Goal: Task Accomplishment & Management: Manage account settings

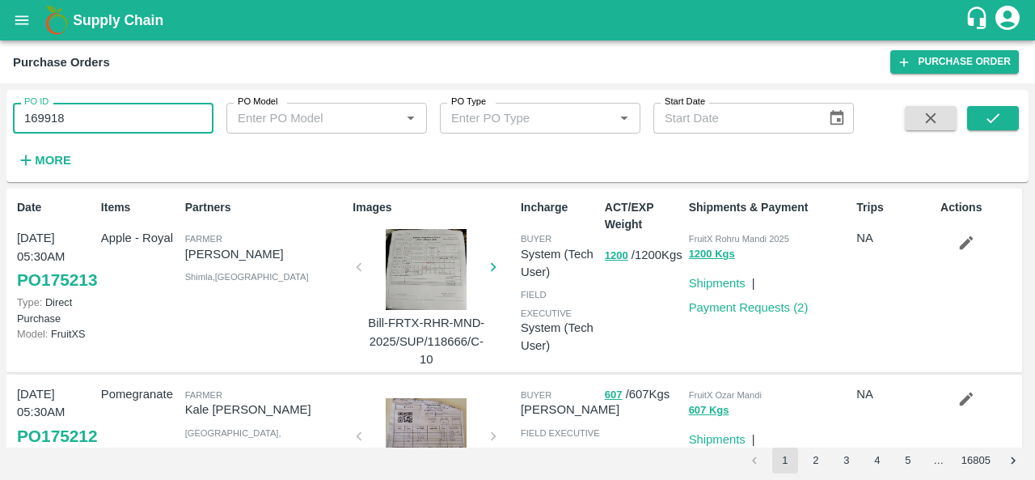
drag, startPoint x: 91, startPoint y: 108, endPoint x: 0, endPoint y: 143, distance: 97.0
click at [0, 143] on div "PO ID 169918 PO ID PO Model PO Model   * PO Type PO Type   * Start Date Start D…" at bounding box center [517, 281] width 1035 height 396
paste input "text"
click at [994, 122] on icon "submit" at bounding box center [993, 118] width 18 height 18
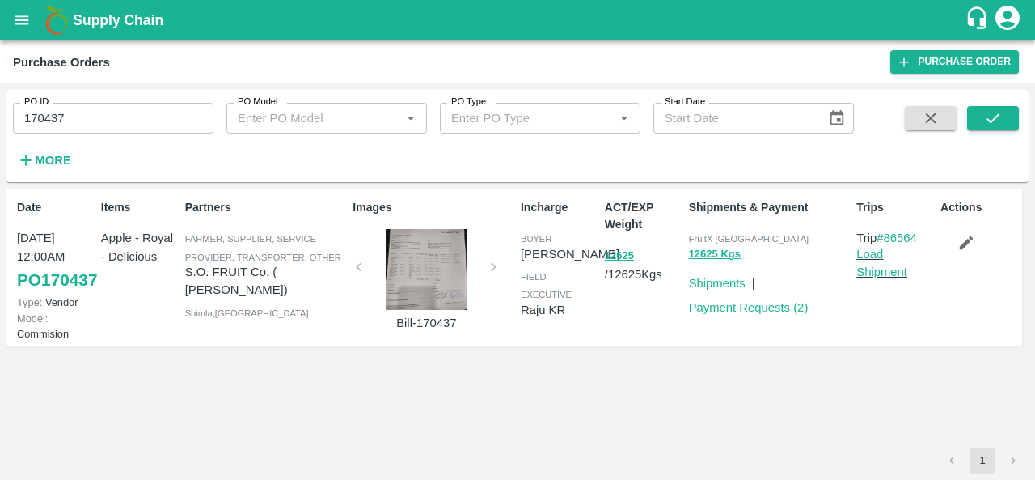
click at [440, 263] on div at bounding box center [426, 269] width 121 height 81
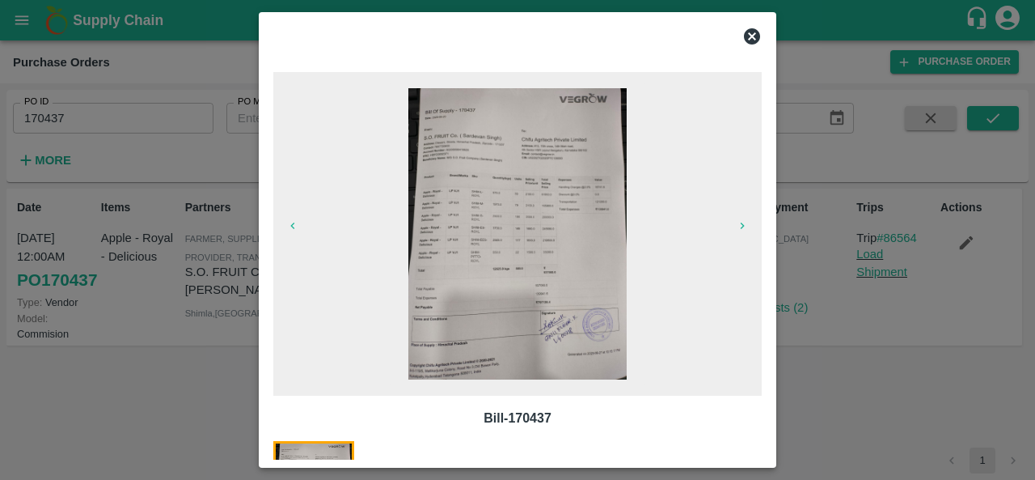
click at [500, 146] on img at bounding box center [517, 233] width 218 height 291
click at [750, 35] on icon at bounding box center [751, 36] width 19 height 19
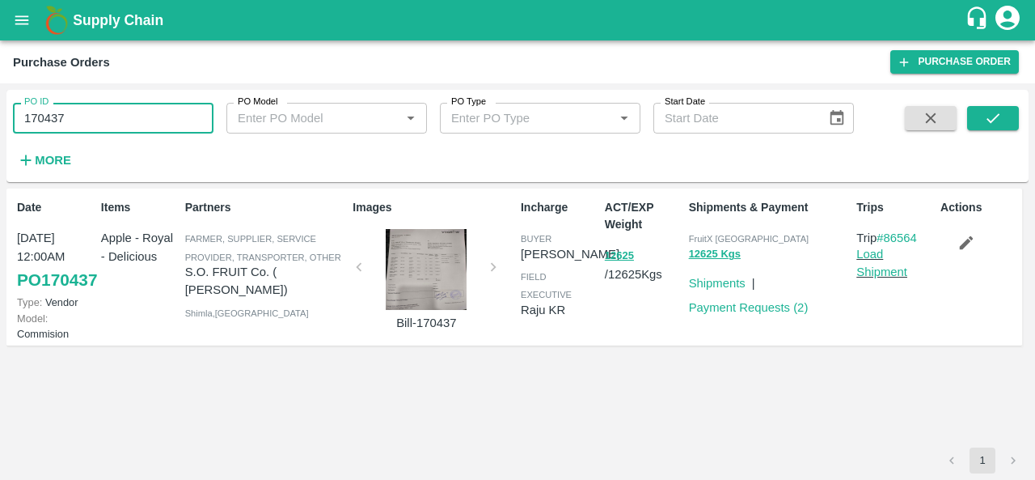
drag, startPoint x: 81, startPoint y: 116, endPoint x: 0, endPoint y: 124, distance: 81.3
click at [0, 124] on div "PO ID 170437 PO ID PO Model PO Model   * PO Type PO Type   * Start Date Start D…" at bounding box center [517, 281] width 1035 height 396
paste input "text"
click at [996, 119] on icon "submit" at bounding box center [993, 118] width 18 height 18
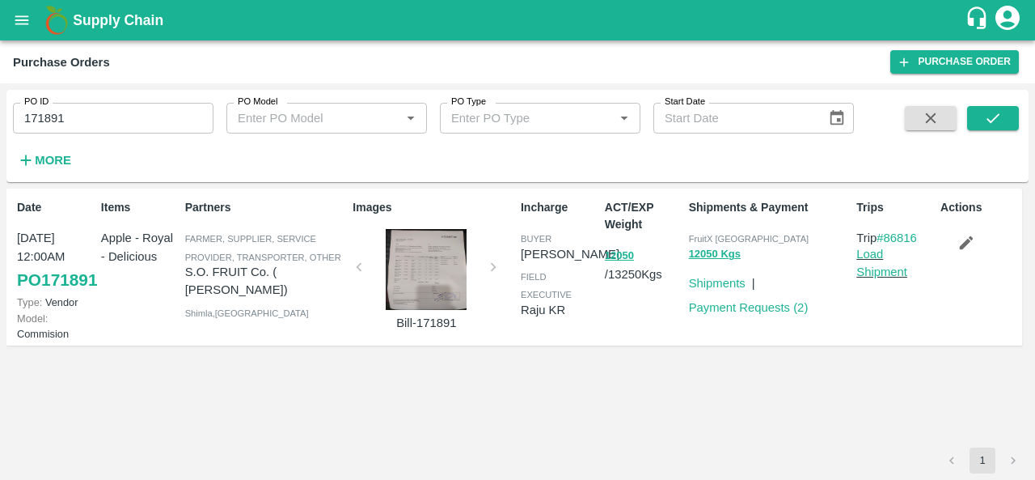
click at [414, 288] on div at bounding box center [426, 269] width 121 height 81
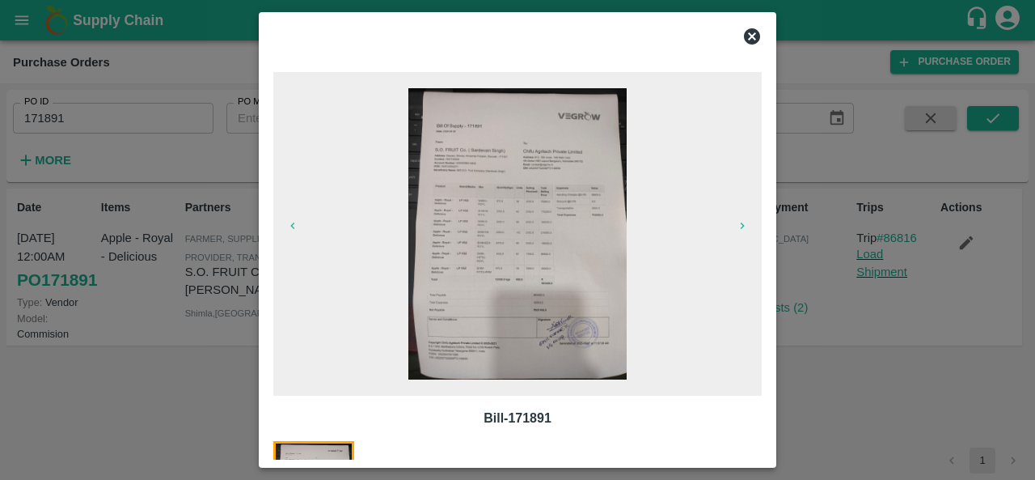
click at [443, 172] on img at bounding box center [517, 233] width 218 height 291
click at [536, 268] on img at bounding box center [517, 233] width 218 height 291
click at [752, 38] on icon at bounding box center [752, 36] width 16 height 16
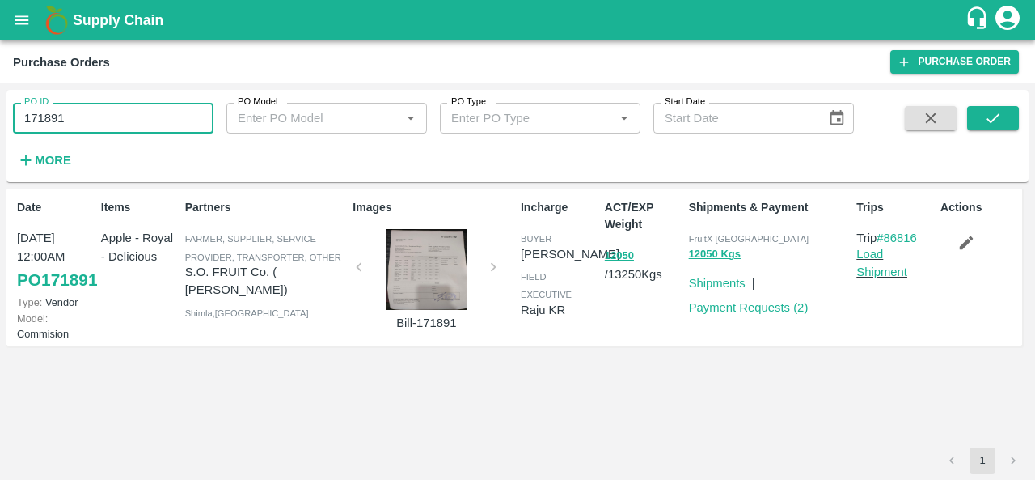
drag, startPoint x: 84, startPoint y: 120, endPoint x: 0, endPoint y: 101, distance: 86.3
click at [0, 101] on div "PO ID 171891 PO ID PO Model PO Model   * PO Type PO Type   * Start Date Start D…" at bounding box center [517, 281] width 1035 height 396
paste input "text"
click at [1004, 123] on button "submit" at bounding box center [993, 118] width 52 height 24
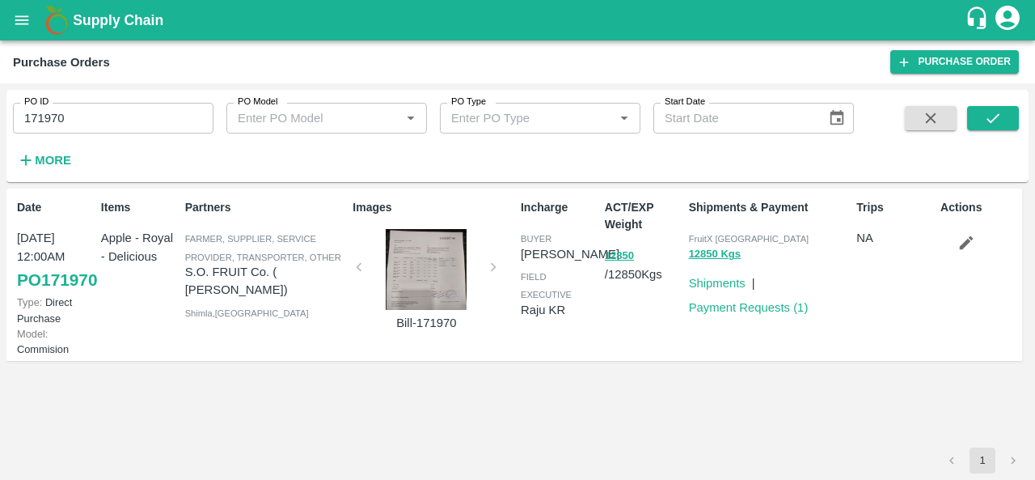
click at [437, 275] on div at bounding box center [426, 269] width 121 height 81
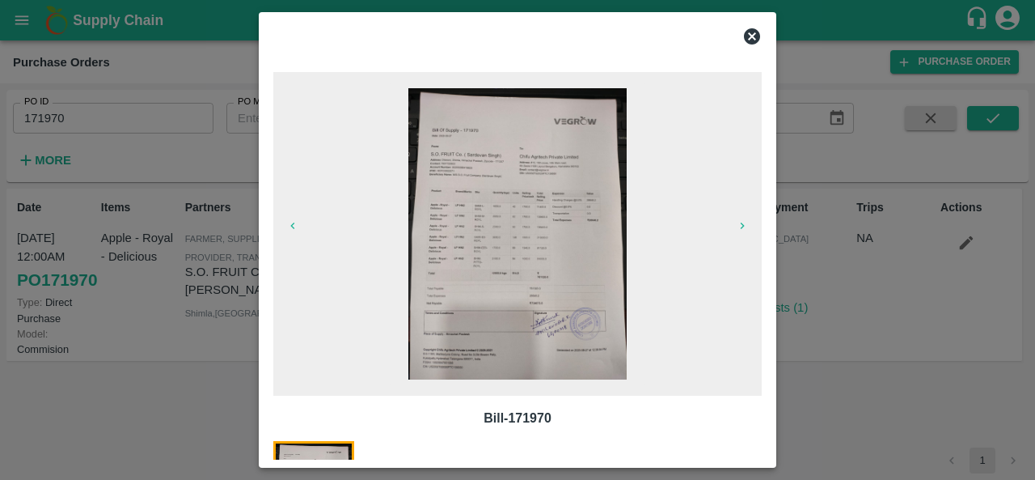
click at [501, 201] on img at bounding box center [517, 233] width 218 height 291
click at [750, 40] on icon at bounding box center [752, 36] width 16 height 16
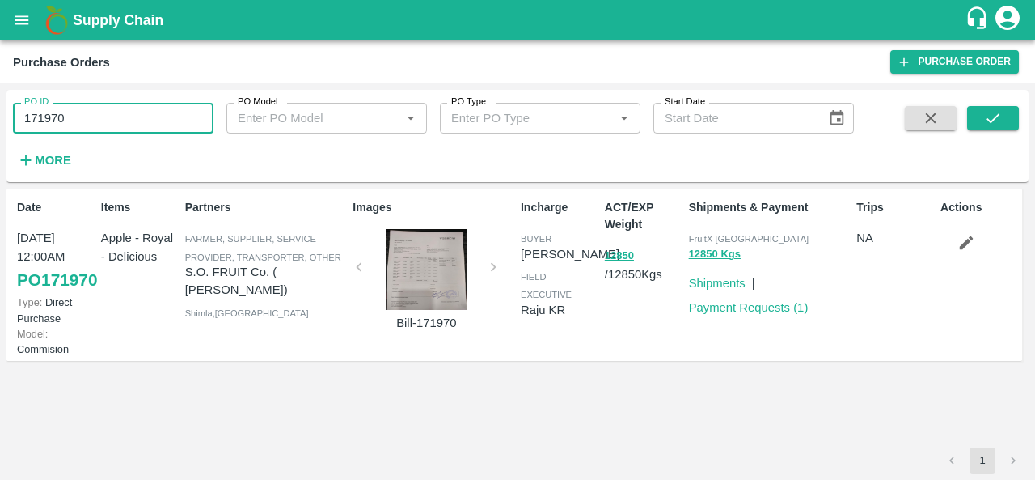
drag, startPoint x: 84, startPoint y: 114, endPoint x: 0, endPoint y: 116, distance: 84.1
click at [0, 116] on div "PO ID 171970 PO ID PO Model PO Model   * PO Type PO Type   * Start Date Start D…" at bounding box center [517, 281] width 1035 height 396
paste input "text"
click at [1005, 116] on button "submit" at bounding box center [993, 118] width 52 height 24
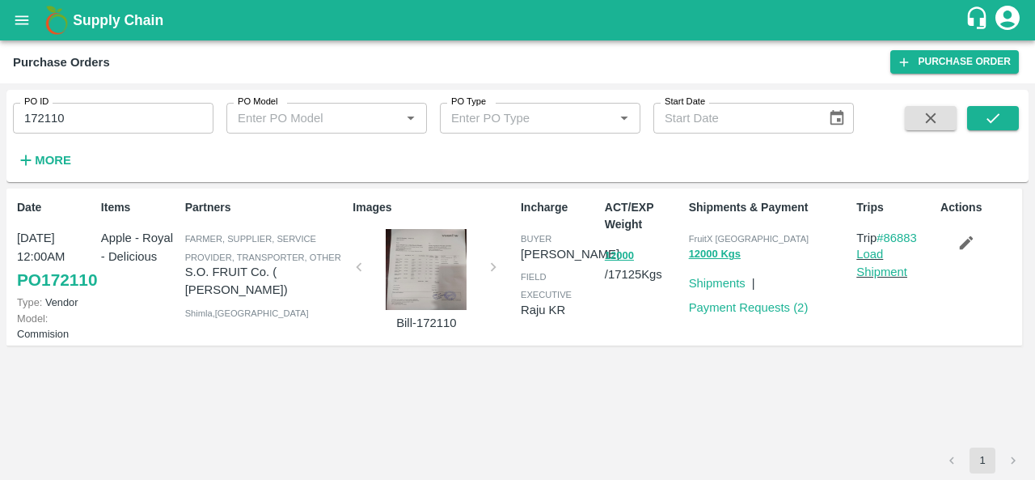
click at [421, 266] on div at bounding box center [426, 269] width 121 height 81
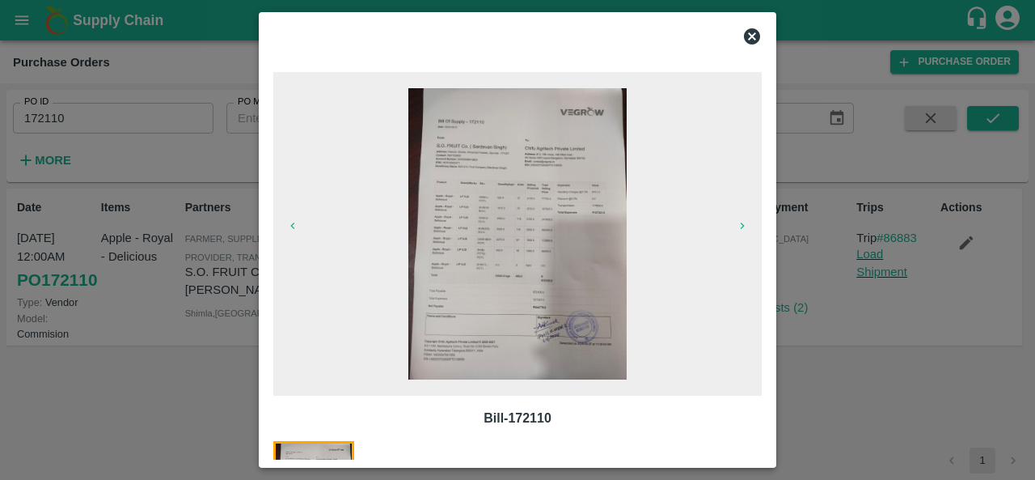
click at [483, 174] on img at bounding box center [517, 233] width 218 height 291
click at [755, 36] on icon at bounding box center [752, 36] width 16 height 16
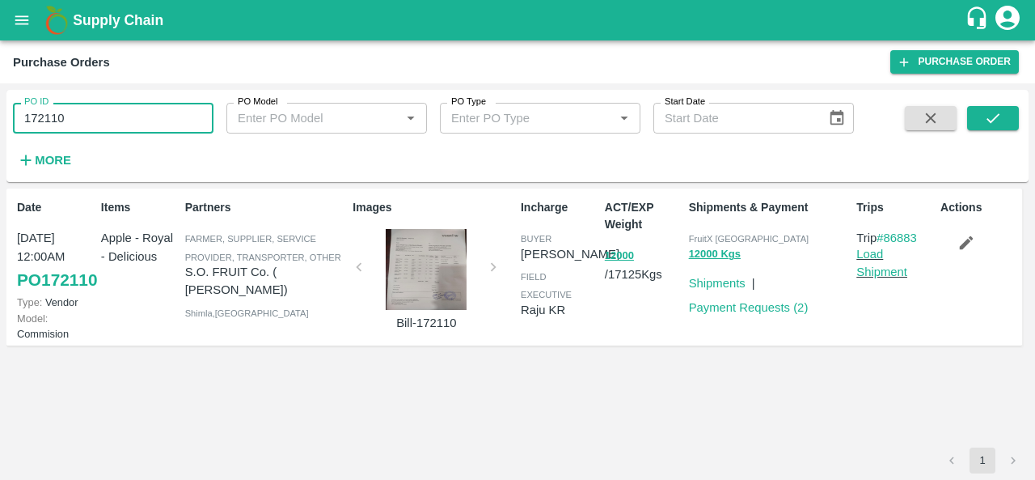
drag, startPoint x: 70, startPoint y: 112, endPoint x: 0, endPoint y: 110, distance: 69.6
click at [0, 110] on div "PO ID 172110 PO ID PO Model PO Model   * PO Type PO Type   * Start Date Start D…" at bounding box center [517, 281] width 1035 height 396
paste input "text"
click at [1006, 122] on button "submit" at bounding box center [993, 118] width 52 height 24
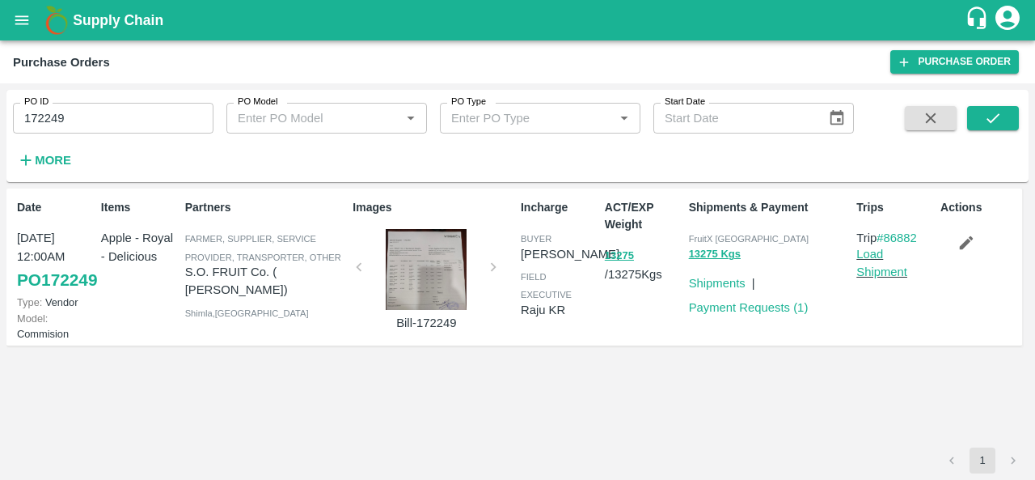
click at [404, 271] on div at bounding box center [426, 269] width 121 height 81
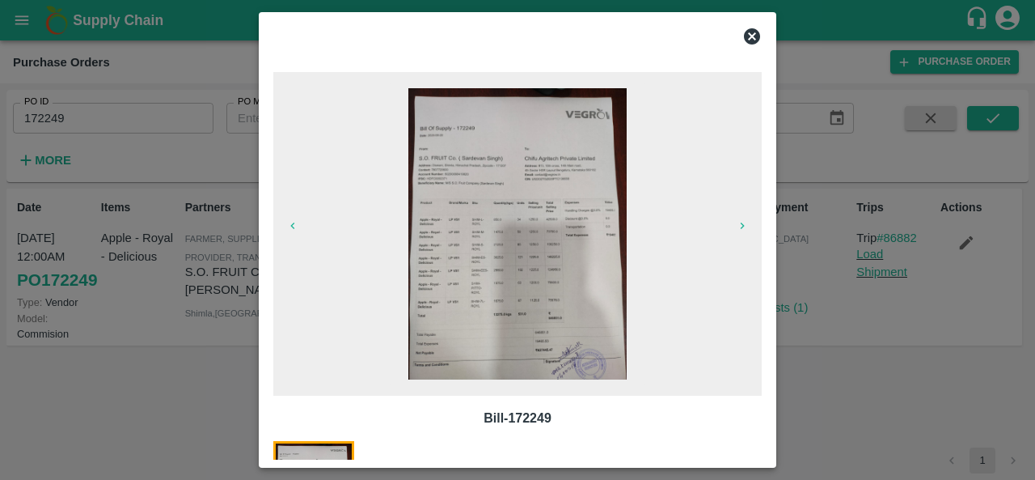
click at [518, 222] on img at bounding box center [517, 233] width 218 height 291
click at [748, 35] on icon at bounding box center [752, 36] width 16 height 16
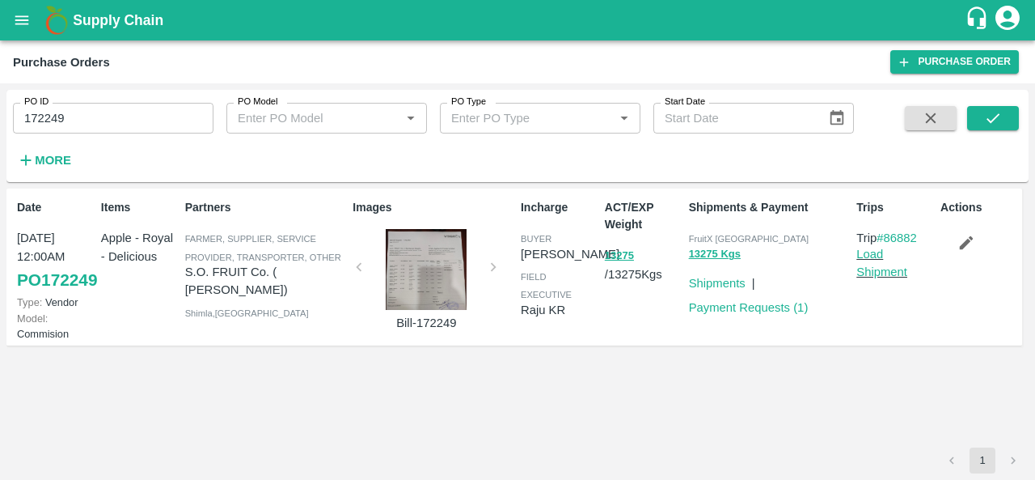
click at [391, 272] on div at bounding box center [426, 269] width 121 height 81
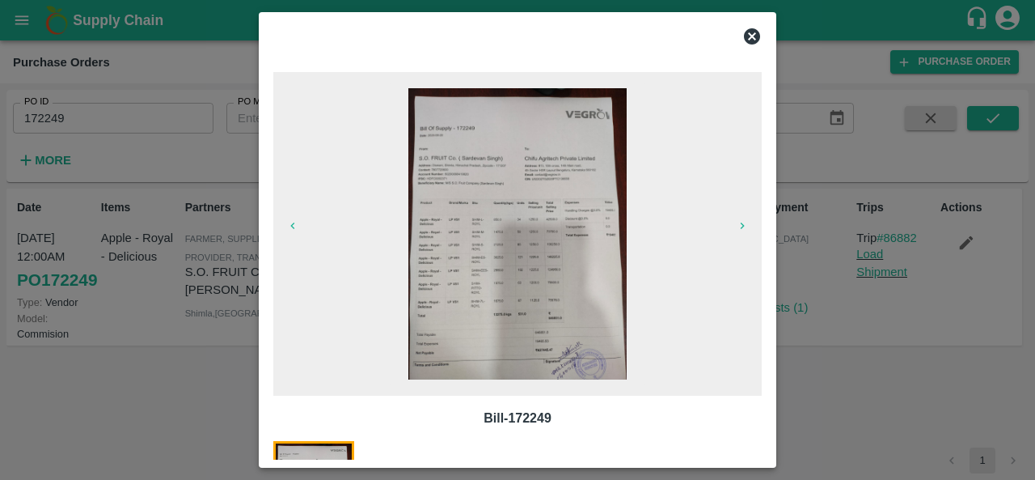
click at [520, 240] on img at bounding box center [517, 233] width 218 height 291
click at [754, 36] on icon at bounding box center [752, 36] width 16 height 16
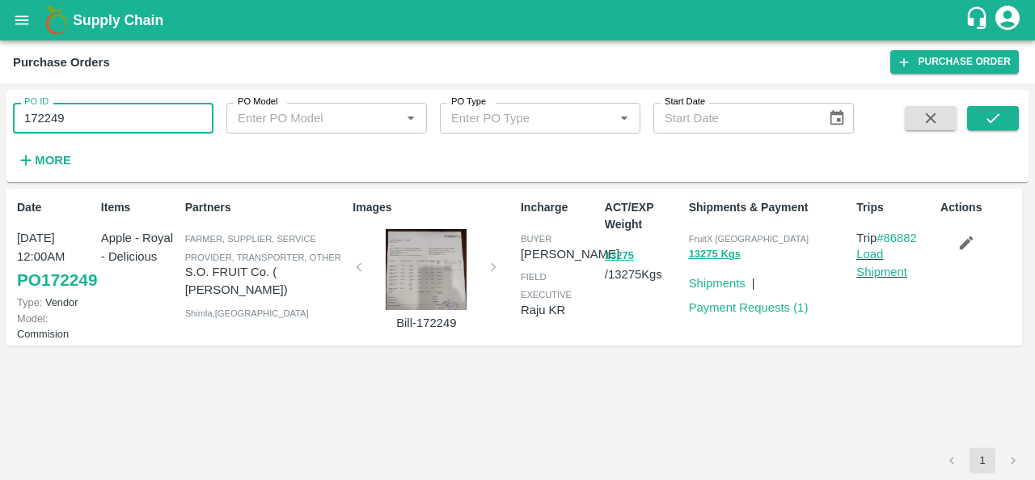
drag, startPoint x: 80, startPoint y: 119, endPoint x: 0, endPoint y: 113, distance: 80.3
click at [0, 113] on div "PO ID 172249 PO ID PO Model PO Model   * PO Type PO Type   * Start Date Start D…" at bounding box center [517, 281] width 1035 height 396
paste input "text"
click at [1002, 117] on button "submit" at bounding box center [993, 118] width 52 height 24
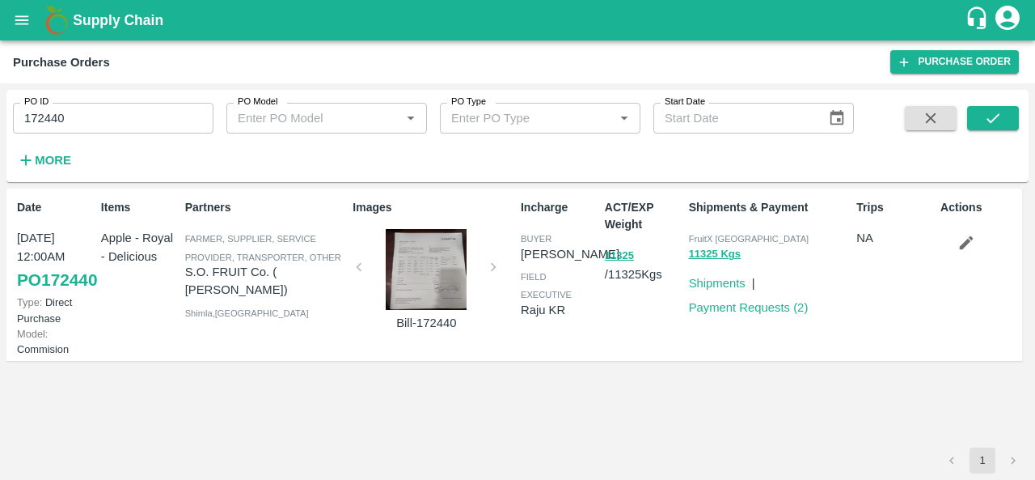
click at [434, 258] on div at bounding box center [426, 269] width 121 height 81
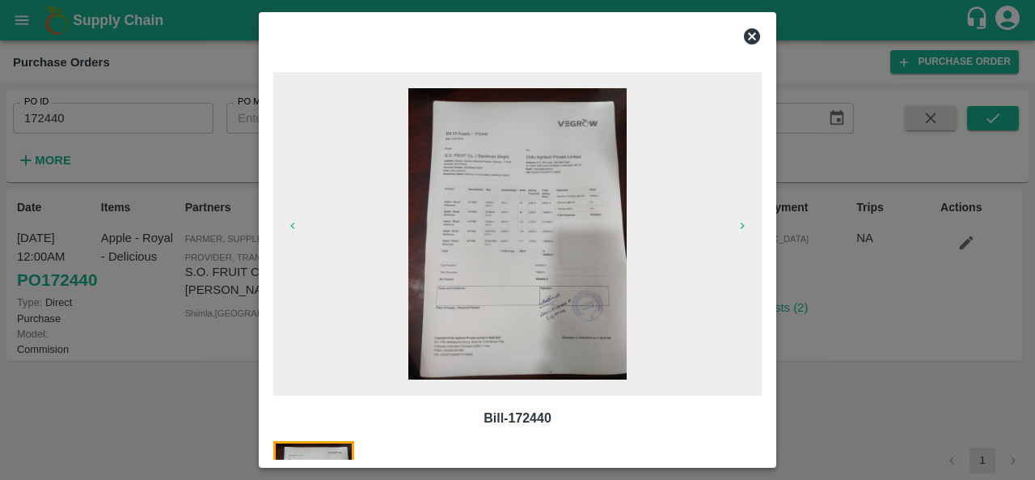
click at [519, 213] on img at bounding box center [517, 233] width 218 height 291
click at [751, 37] on icon at bounding box center [751, 36] width 19 height 19
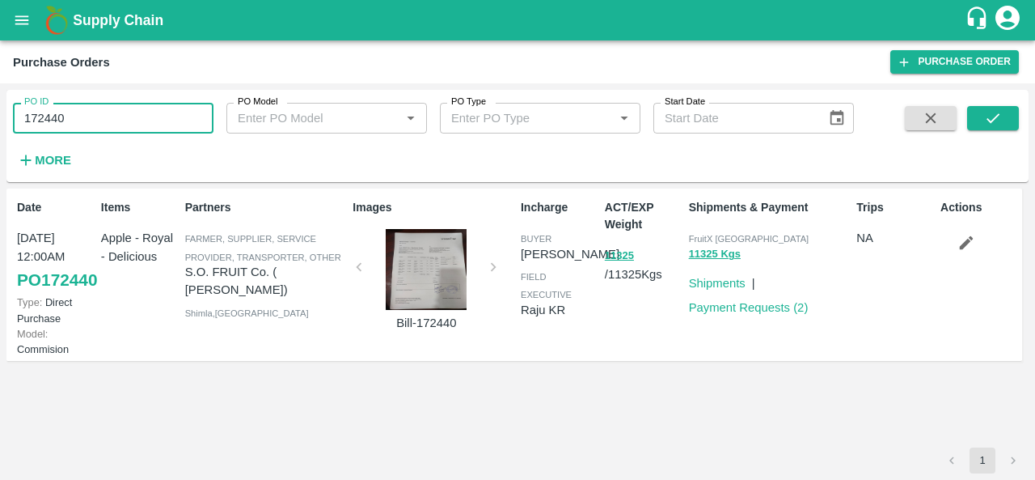
drag, startPoint x: 76, startPoint y: 125, endPoint x: 0, endPoint y: 120, distance: 76.2
click at [0, 120] on div "PO ID 172440 PO ID PO Model PO Model   * PO Type PO Type   * Start Date Start D…" at bounding box center [517, 281] width 1035 height 396
paste input "text"
type input "173337"
click at [996, 122] on icon "submit" at bounding box center [993, 118] width 18 height 18
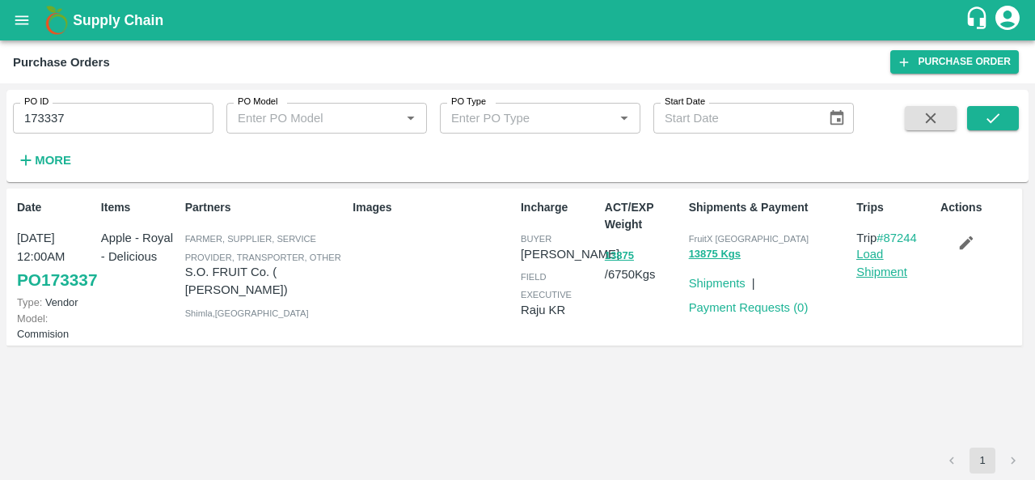
click at [886, 269] on link "Load Shipment" at bounding box center [881, 262] width 51 height 31
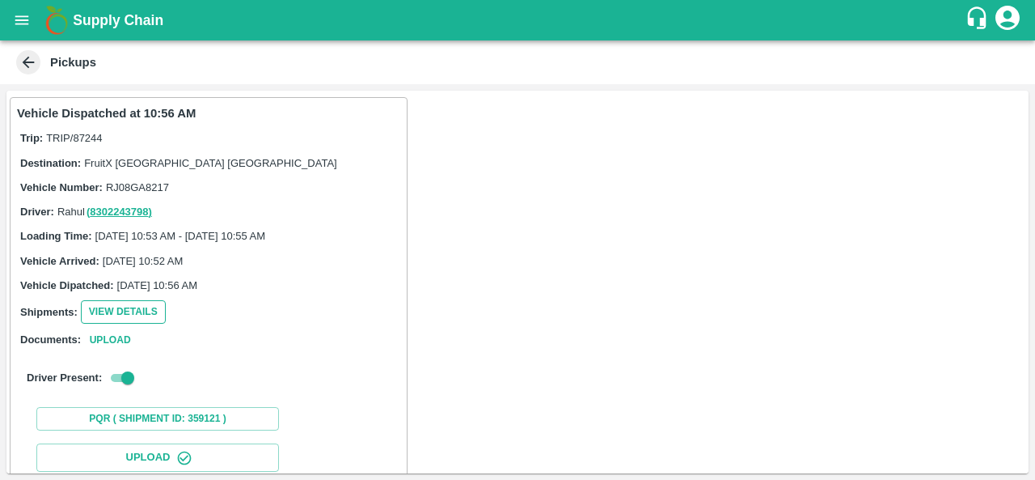
click at [134, 311] on button "View Details" at bounding box center [123, 311] width 85 height 23
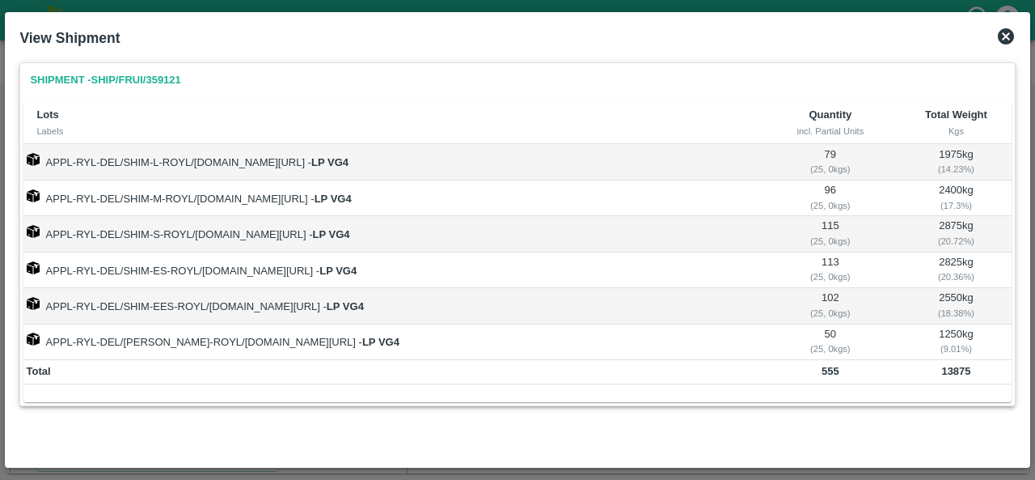
click at [1006, 36] on icon at bounding box center [1005, 36] width 19 height 19
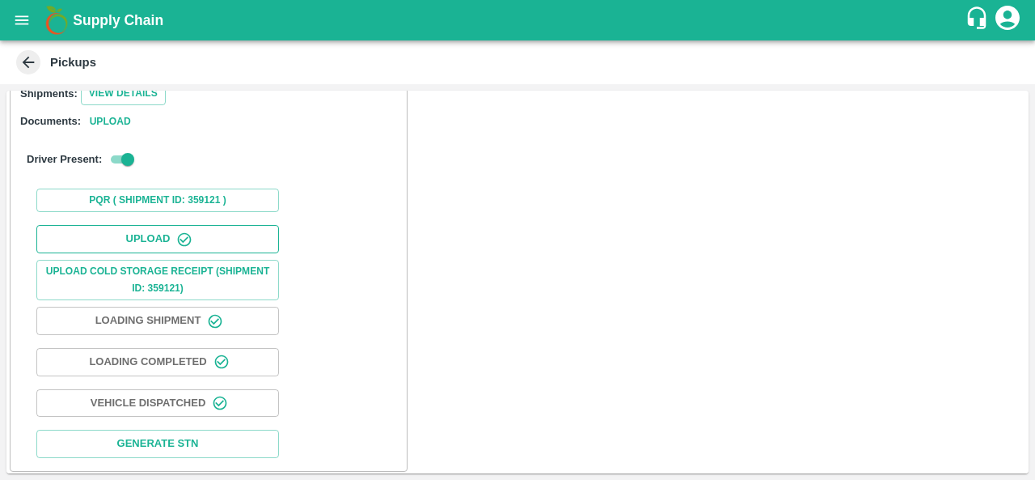
scroll to position [98, 0]
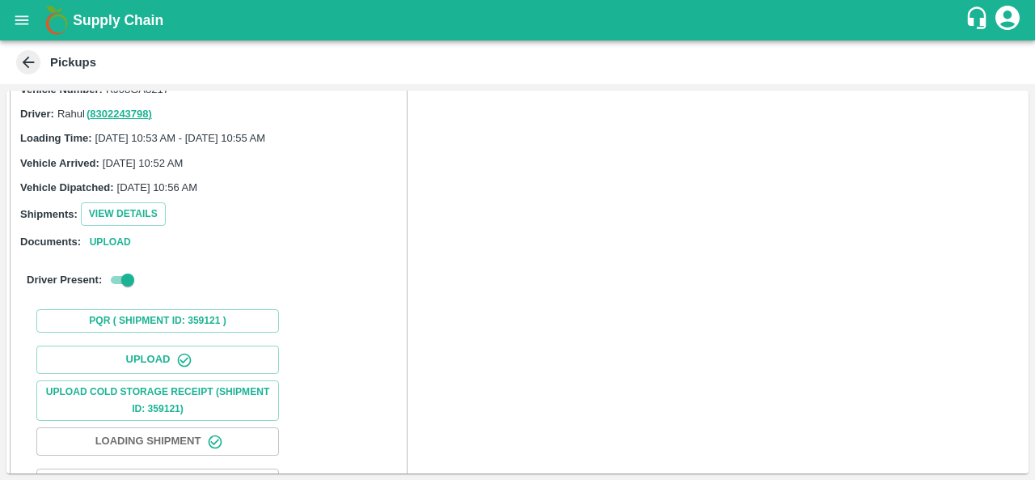
click at [27, 57] on icon at bounding box center [29, 63] width 12 height 12
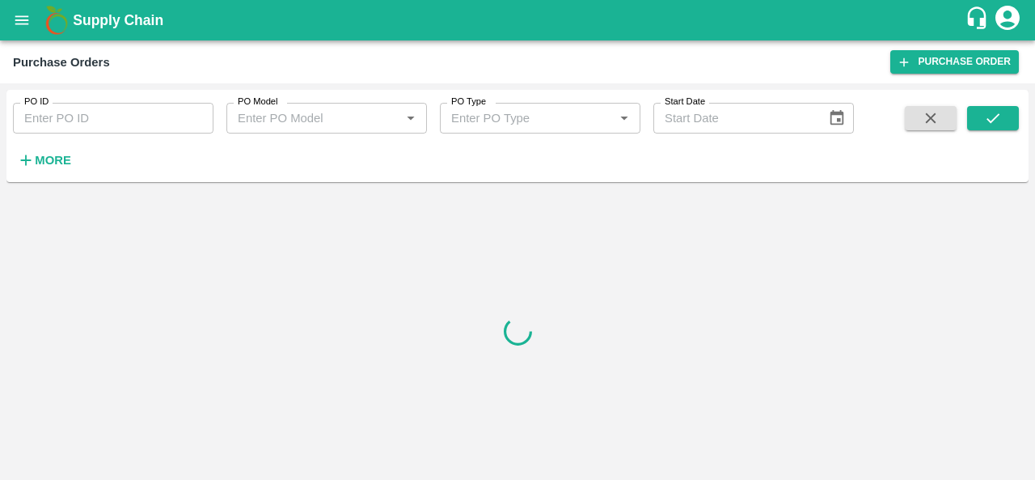
click at [55, 124] on input "PO ID" at bounding box center [113, 118] width 201 height 31
paste input "173337"
click at [998, 116] on icon "submit" at bounding box center [993, 118] width 13 height 10
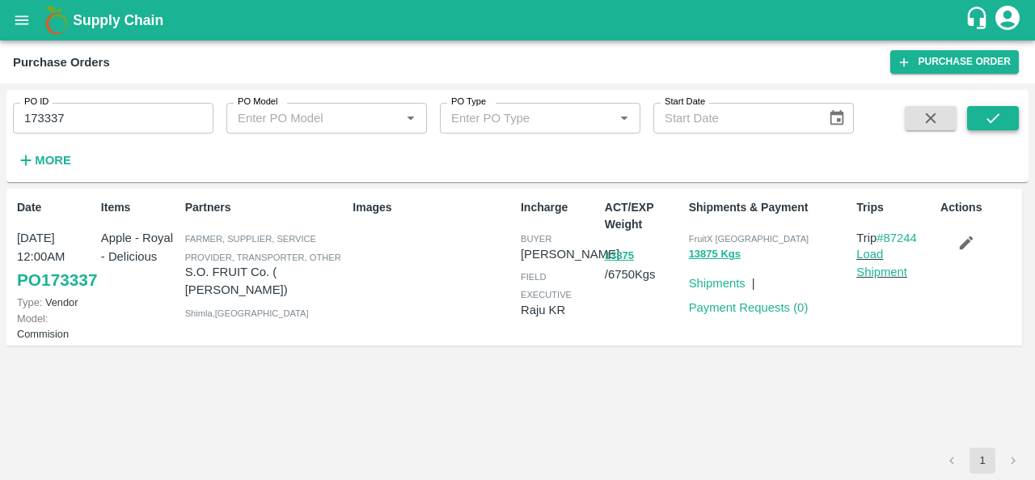
click at [998, 116] on icon "submit" at bounding box center [993, 118] width 13 height 10
click at [34, 294] on link "PO 173337" at bounding box center [57, 279] width 80 height 29
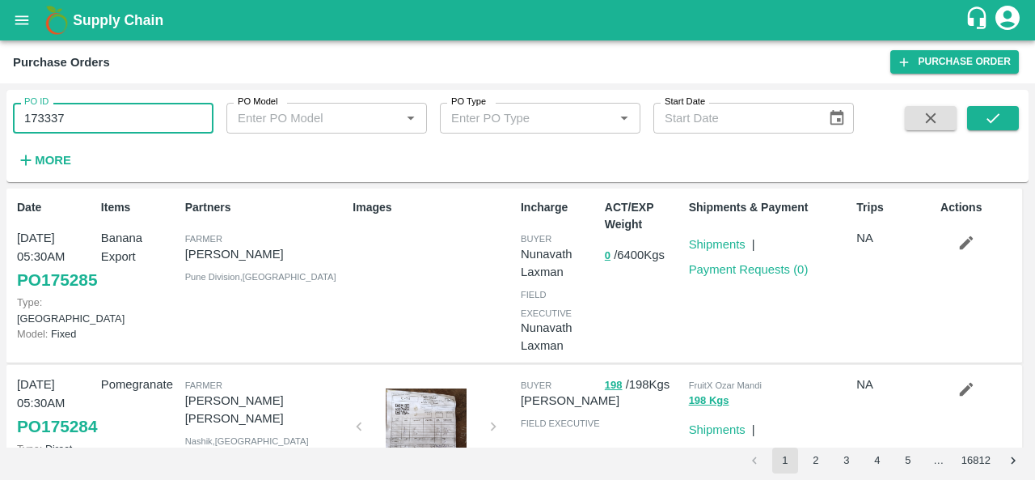
drag, startPoint x: 68, startPoint y: 128, endPoint x: 0, endPoint y: 120, distance: 68.4
click at [0, 120] on div "PO ID 173337 PO ID PO Model PO Model   * PO Type PO Type   * Start Date Start D…" at bounding box center [517, 281] width 1035 height 396
paste input "text"
type input "174104"
click at [993, 123] on icon "submit" at bounding box center [993, 118] width 18 height 18
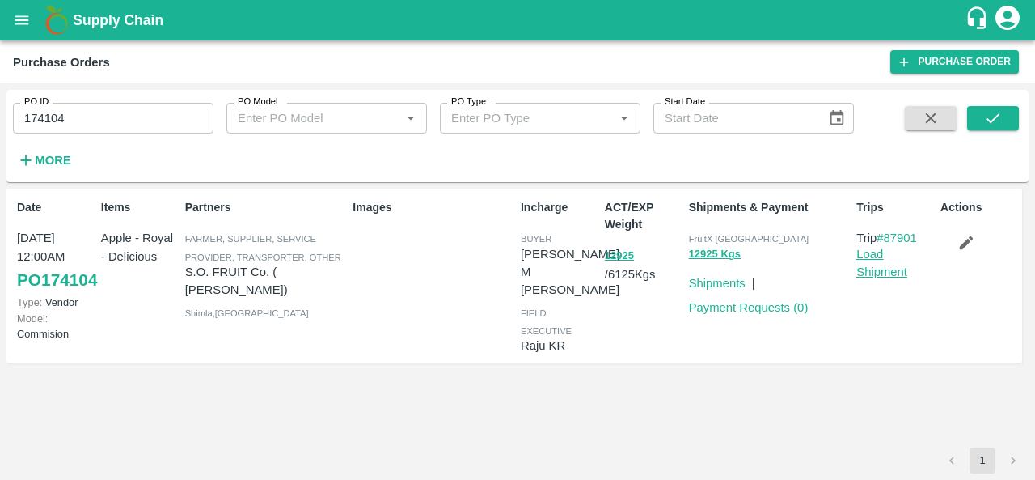
click at [884, 273] on link "Load Shipment" at bounding box center [881, 262] width 51 height 31
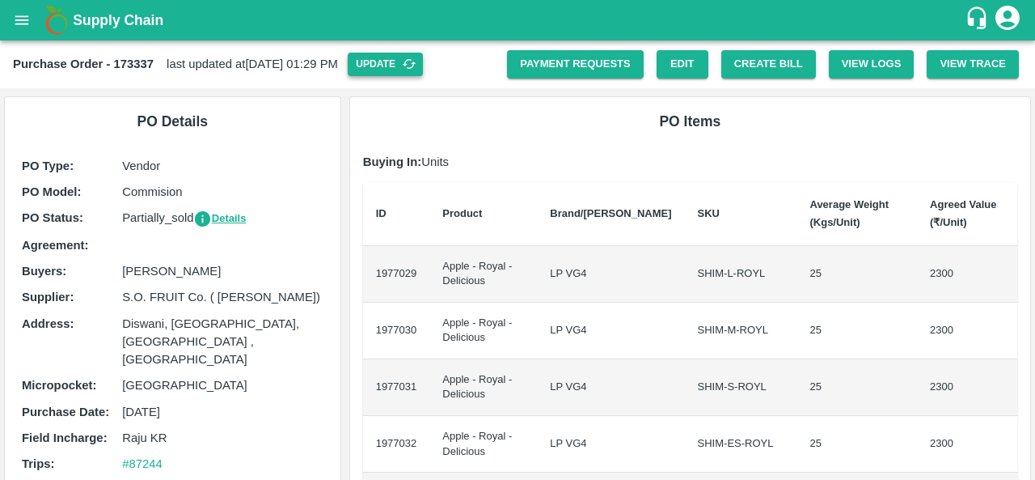
click at [423, 67] on button "Update" at bounding box center [385, 64] width 75 height 23
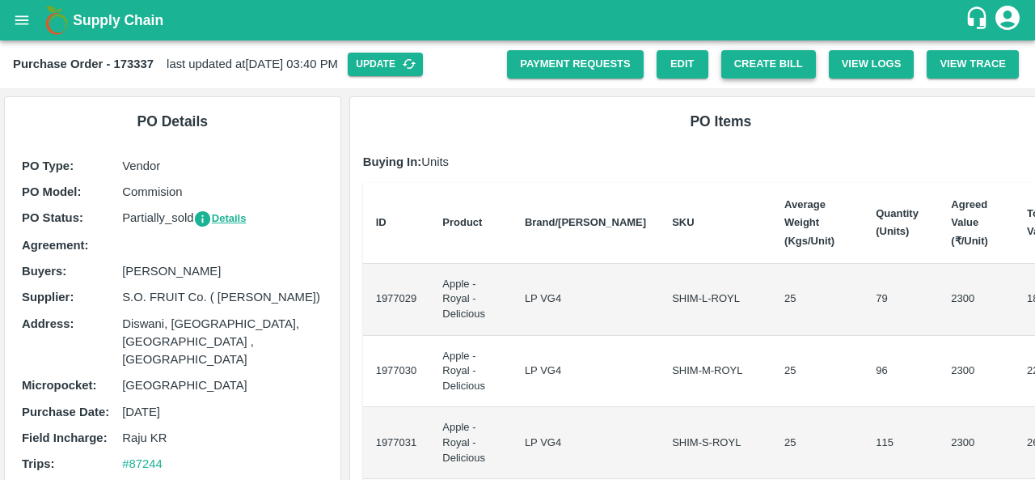
click at [747, 74] on button "Create Bill" at bounding box center [768, 64] width 95 height 28
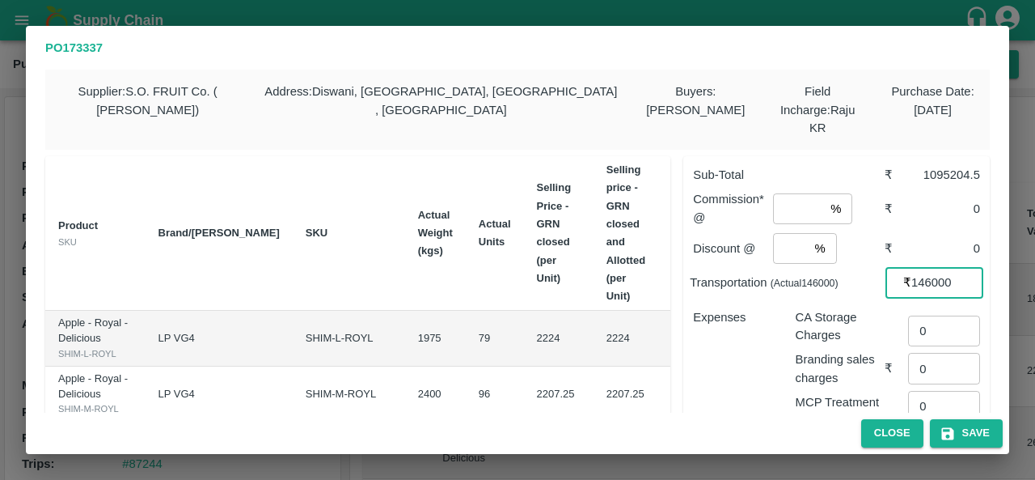
drag, startPoint x: 946, startPoint y: 263, endPoint x: 898, endPoint y: 264, distance: 47.7
click at [898, 267] on div "₹ 146000 ​" at bounding box center [934, 282] width 98 height 31
click at [777, 248] on th "Sub Total" at bounding box center [815, 233] width 76 height 154
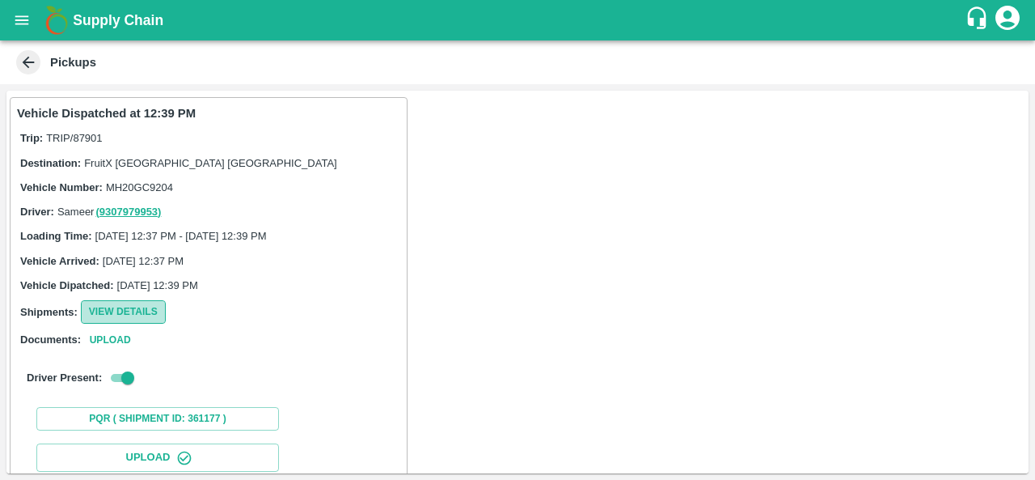
click at [133, 310] on button "View Details" at bounding box center [123, 311] width 85 height 23
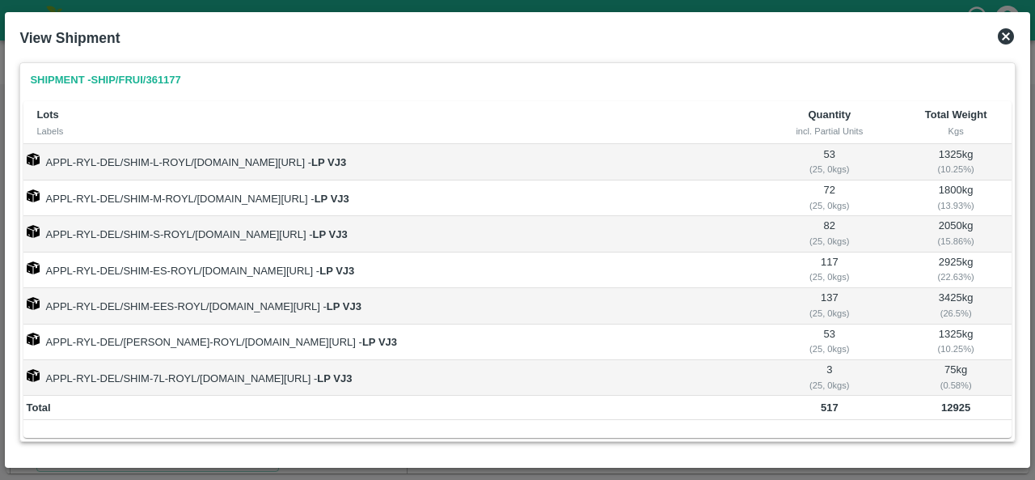
scroll to position [5, 0]
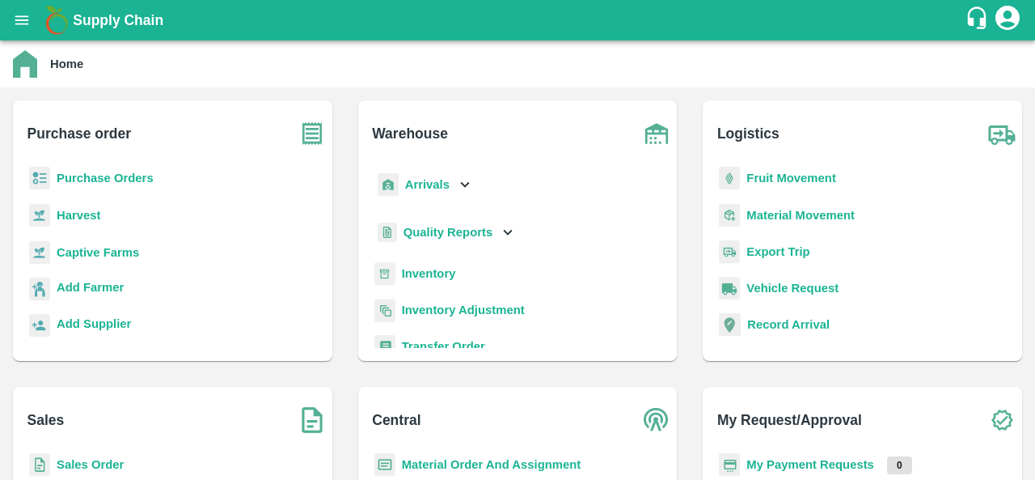
click at [113, 171] on p "Purchase Orders" at bounding box center [105, 178] width 97 height 18
click at [112, 175] on b "Purchase Orders" at bounding box center [105, 177] width 97 height 13
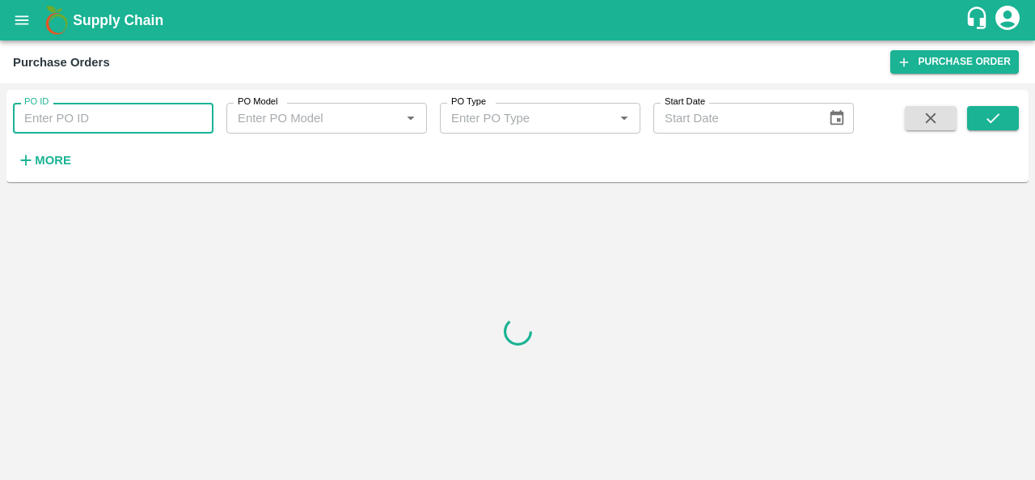
click at [90, 132] on input "PO ID" at bounding box center [113, 118] width 201 height 31
paste input "174104"
type input "174104"
click at [978, 119] on button "submit" at bounding box center [993, 118] width 52 height 24
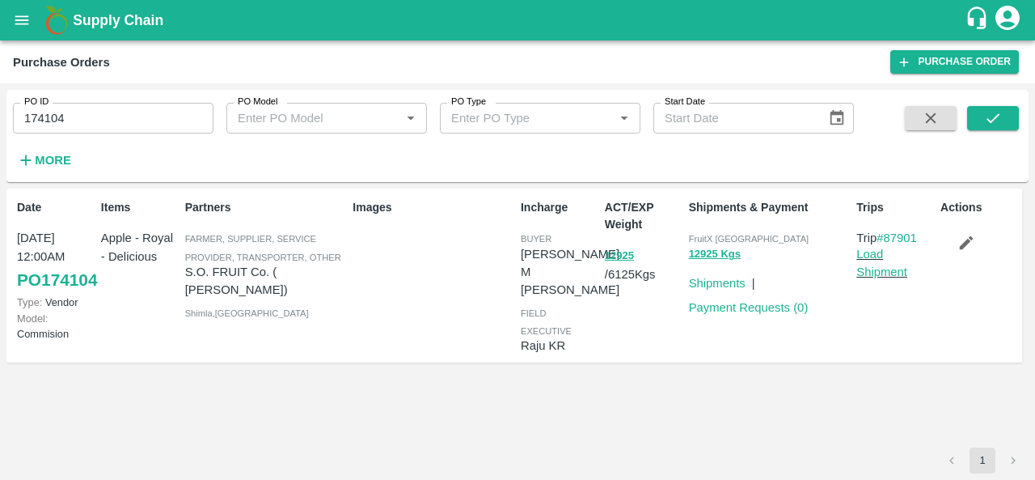
click at [962, 241] on icon "button" at bounding box center [966, 243] width 18 height 18
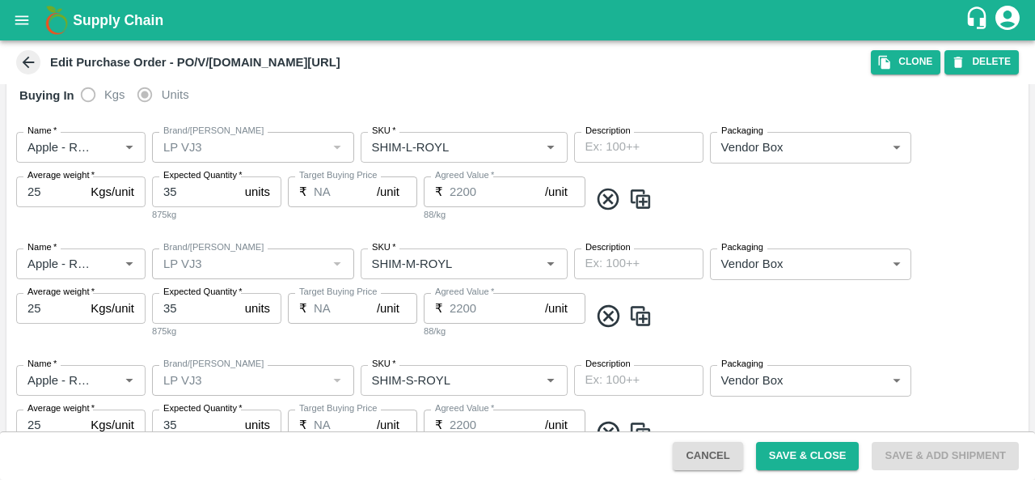
scroll to position [306, 0]
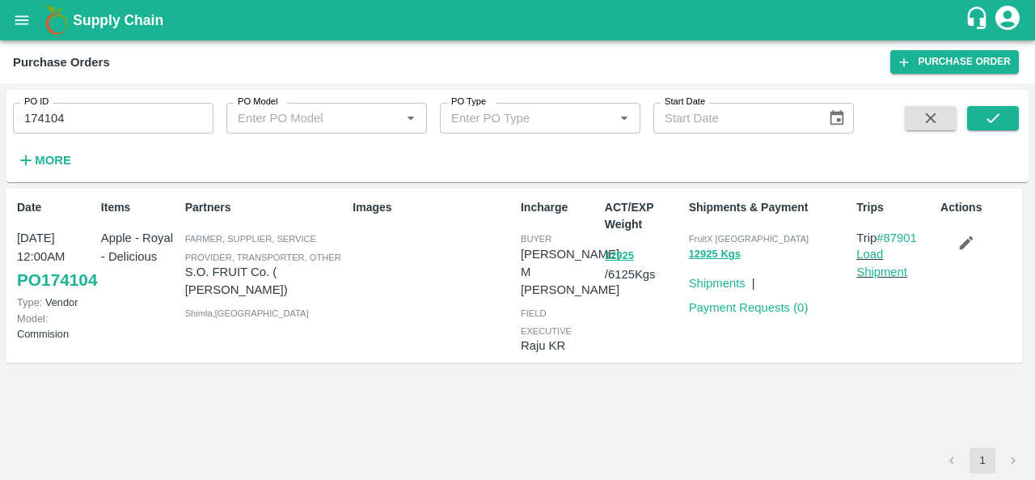
click at [36, 294] on link "PO 174104" at bounding box center [57, 279] width 80 height 29
drag, startPoint x: 74, startPoint y: 122, endPoint x: 0, endPoint y: 123, distance: 73.6
click at [0, 123] on div "PO ID 174104 PO ID PO Model PO Model   * PO Type PO Type   * Start Date Start D…" at bounding box center [517, 281] width 1035 height 396
paste input "text"
type input "174128"
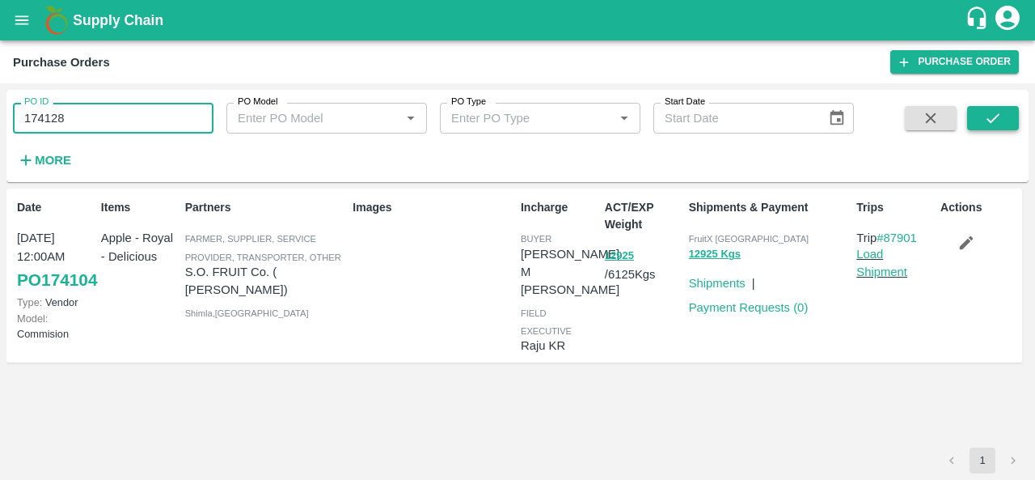
click at [991, 123] on icon "submit" at bounding box center [993, 118] width 18 height 18
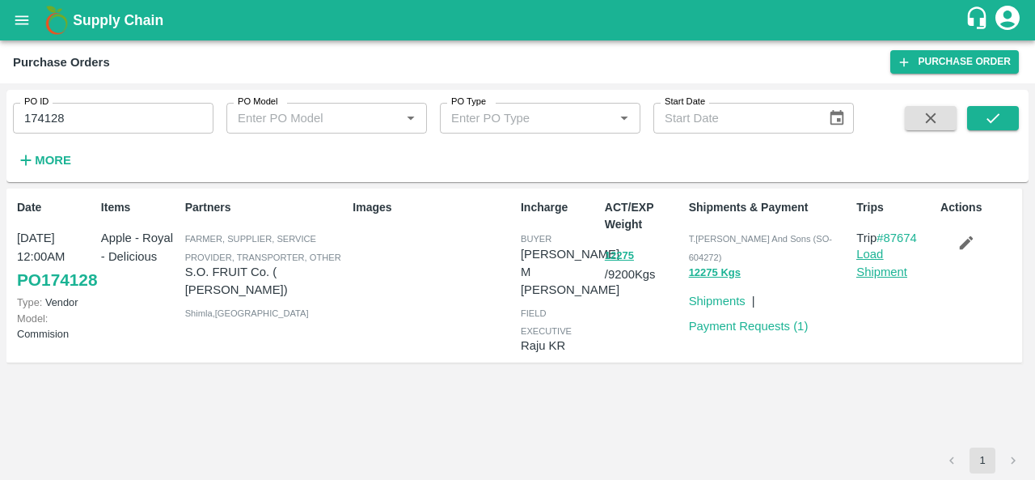
click at [869, 273] on link "Load Shipment" at bounding box center [881, 262] width 51 height 31
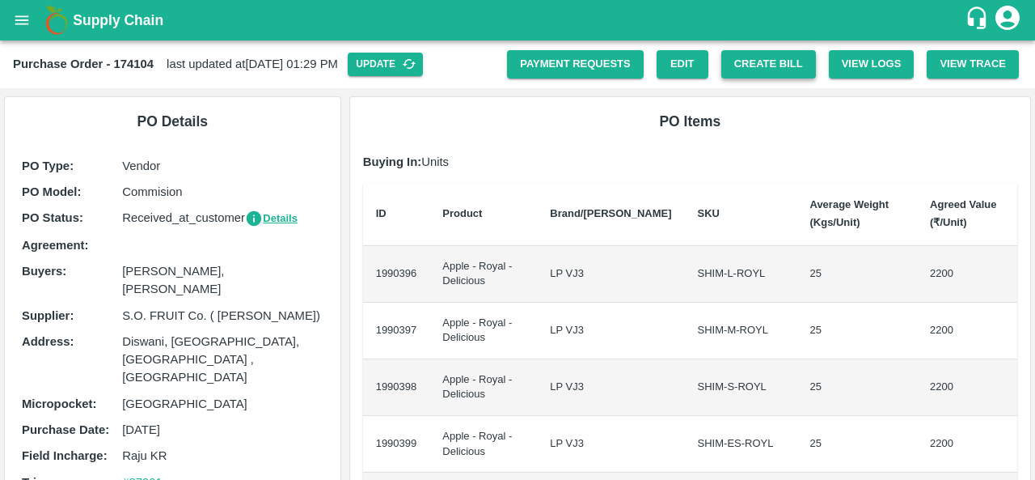
click at [753, 62] on button "Create Bill" at bounding box center [768, 64] width 95 height 28
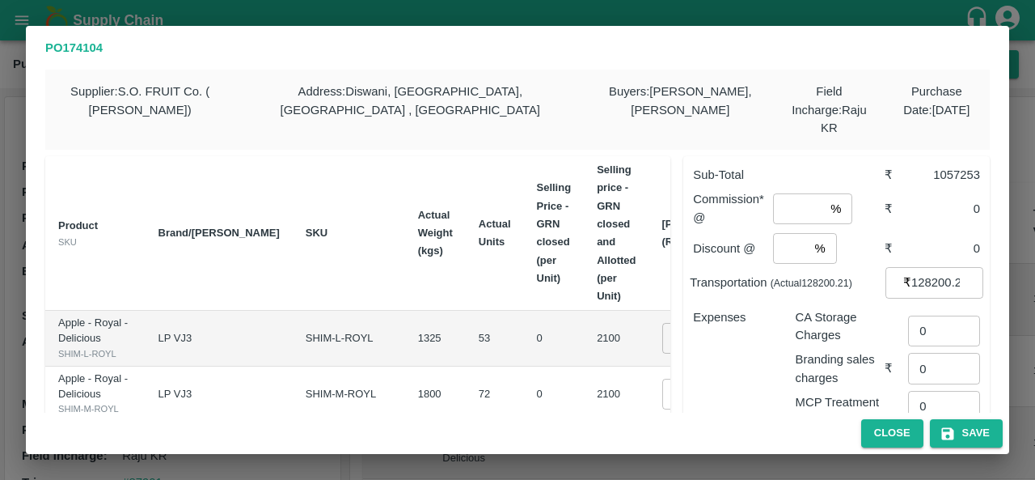
click at [919, 269] on input "128200.21" at bounding box center [947, 282] width 72 height 31
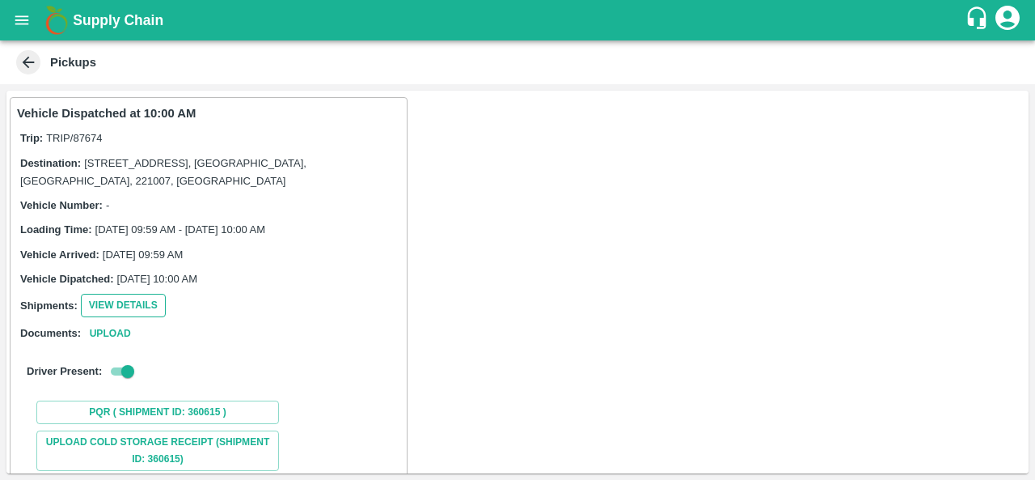
click at [137, 310] on button "View Details" at bounding box center [123, 305] width 85 height 23
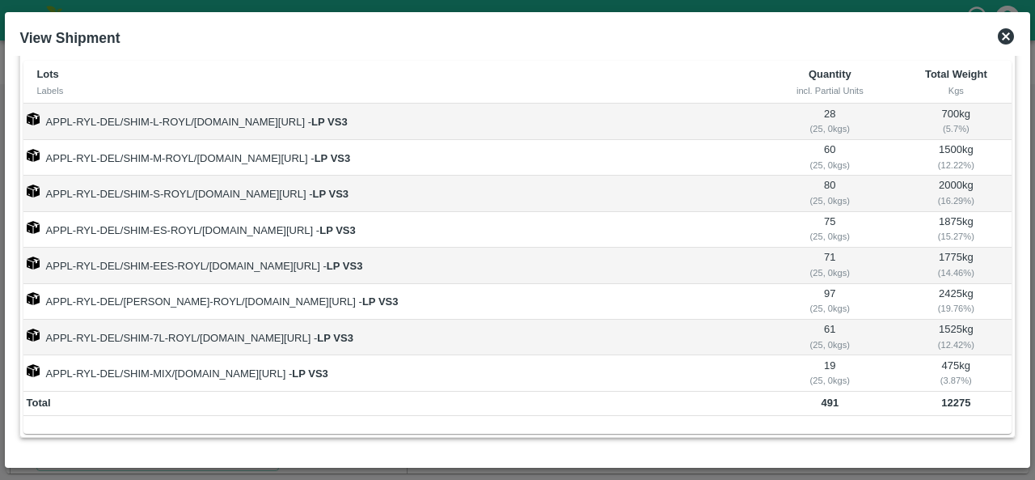
scroll to position [35, 0]
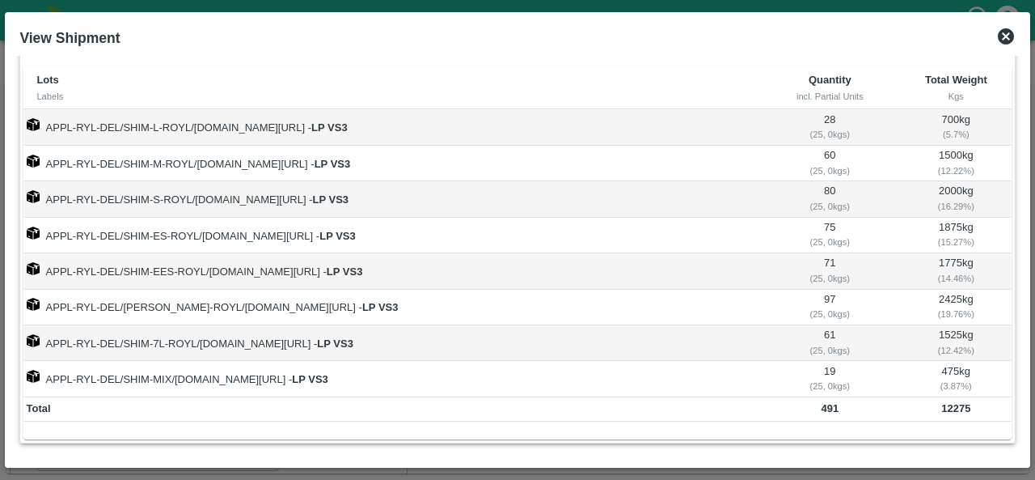
click at [1012, 38] on icon at bounding box center [1006, 36] width 16 height 16
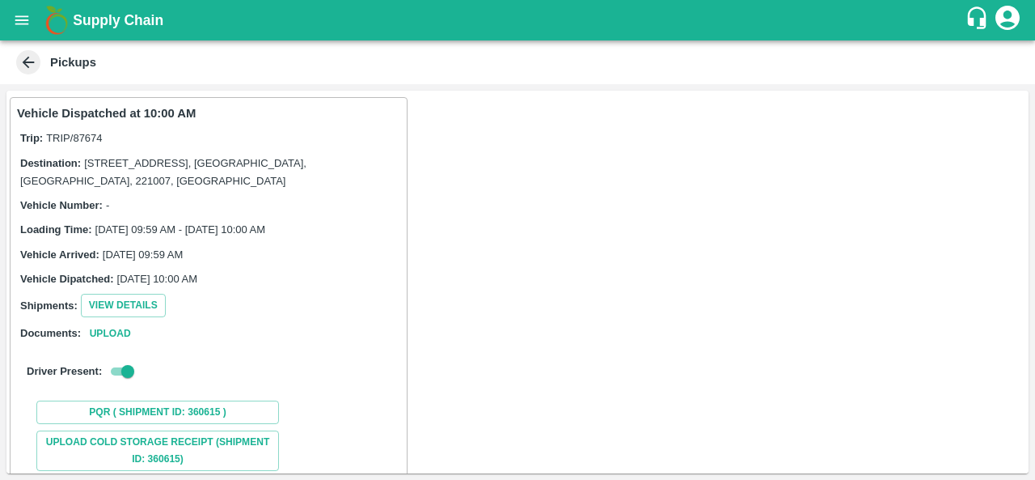
click at [17, 20] on icon "open drawer" at bounding box center [22, 19] width 14 height 9
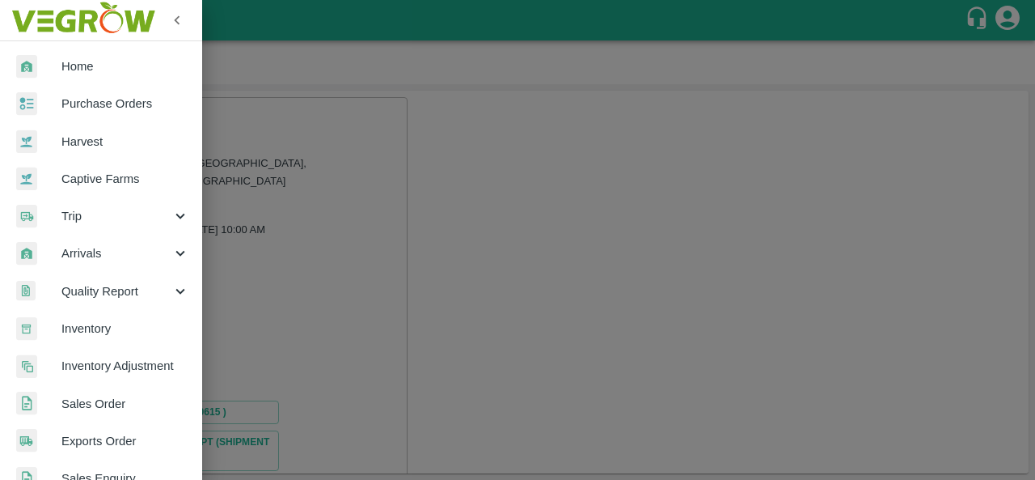
click at [505, 180] on div at bounding box center [517, 240] width 1035 height 480
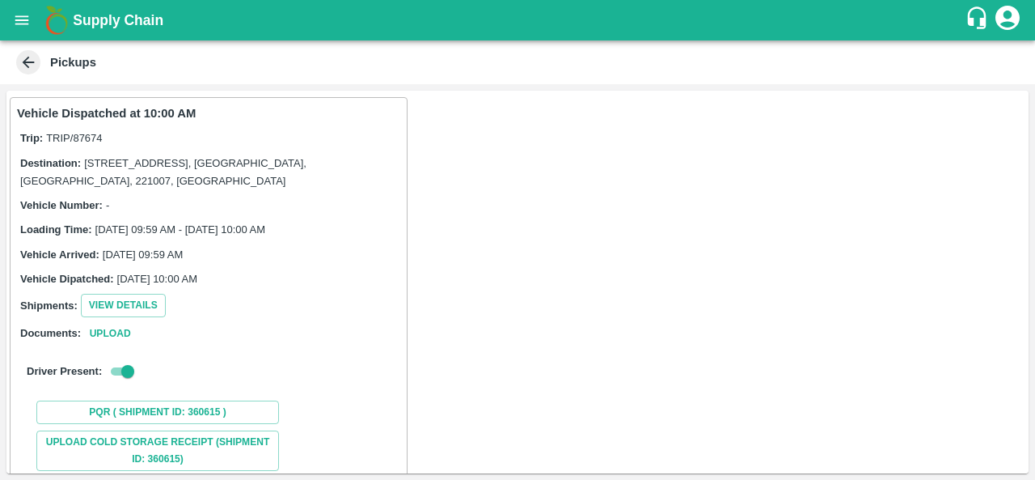
click at [22, 57] on icon at bounding box center [28, 62] width 18 height 18
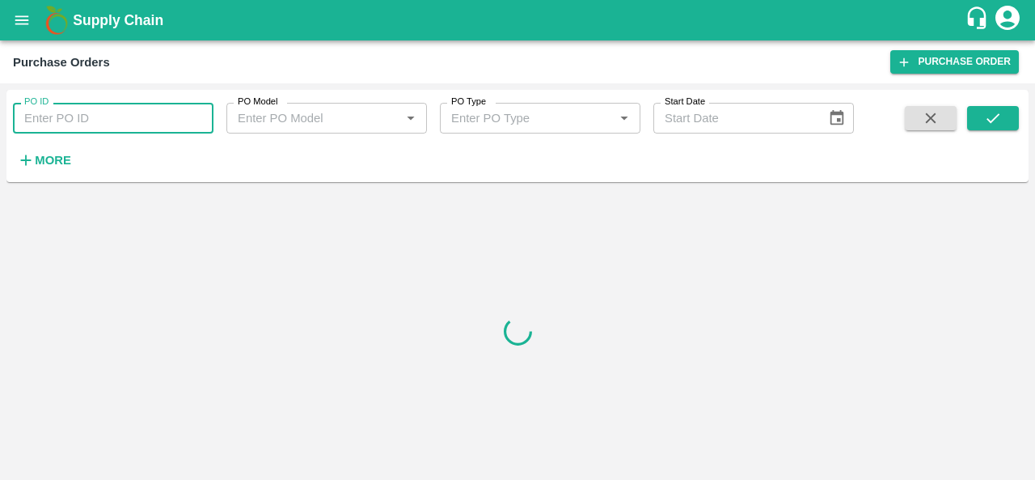
click at [88, 130] on input "PO ID" at bounding box center [113, 118] width 201 height 31
paste input "174121"
type input "174121"
click at [991, 116] on icon "submit" at bounding box center [993, 118] width 18 height 18
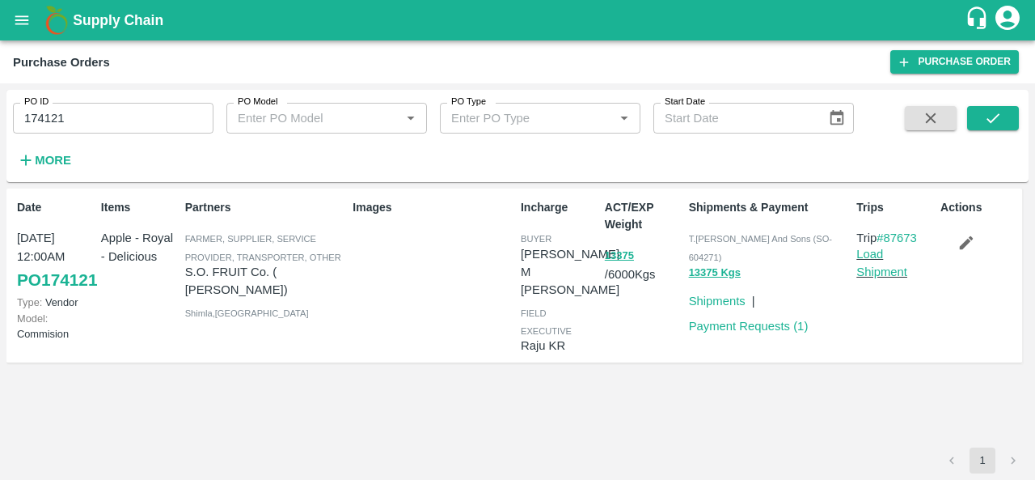
click at [38, 294] on link "PO 174121" at bounding box center [57, 279] width 80 height 29
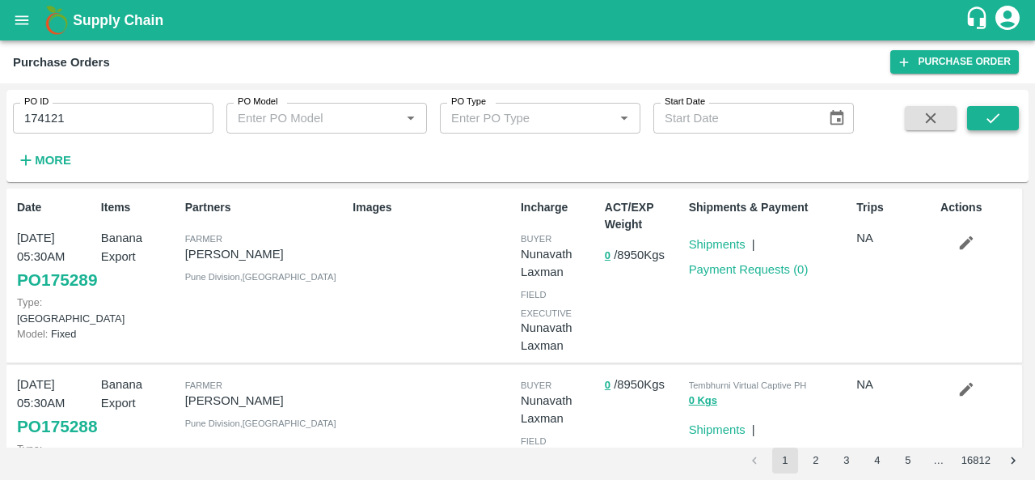
click at [997, 122] on icon "submit" at bounding box center [993, 118] width 18 height 18
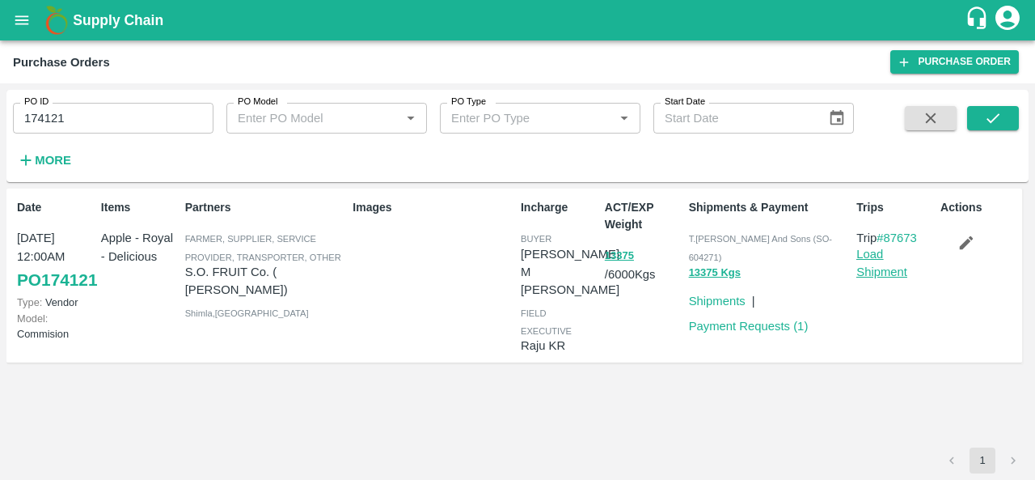
click at [888, 272] on link "Load Shipment" at bounding box center [881, 262] width 51 height 31
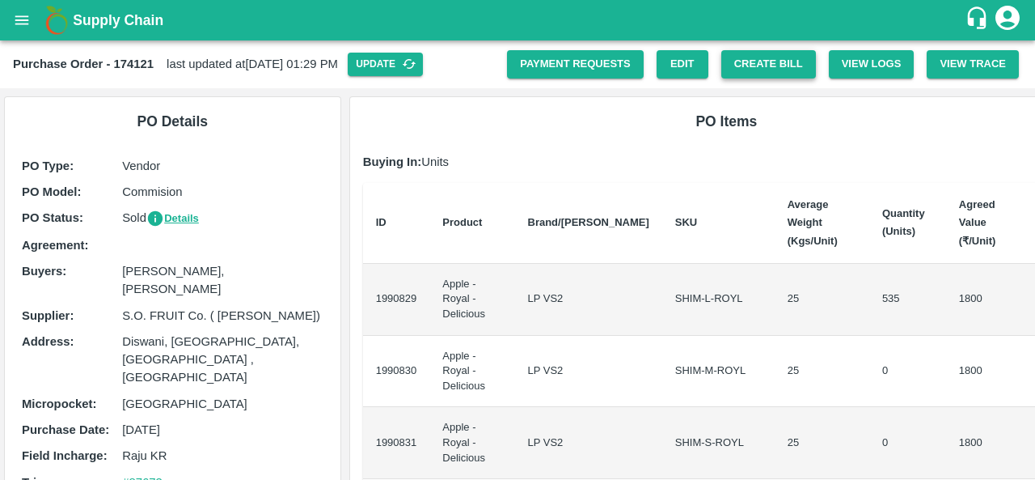
click at [768, 56] on button "Create Bill" at bounding box center [768, 64] width 95 height 28
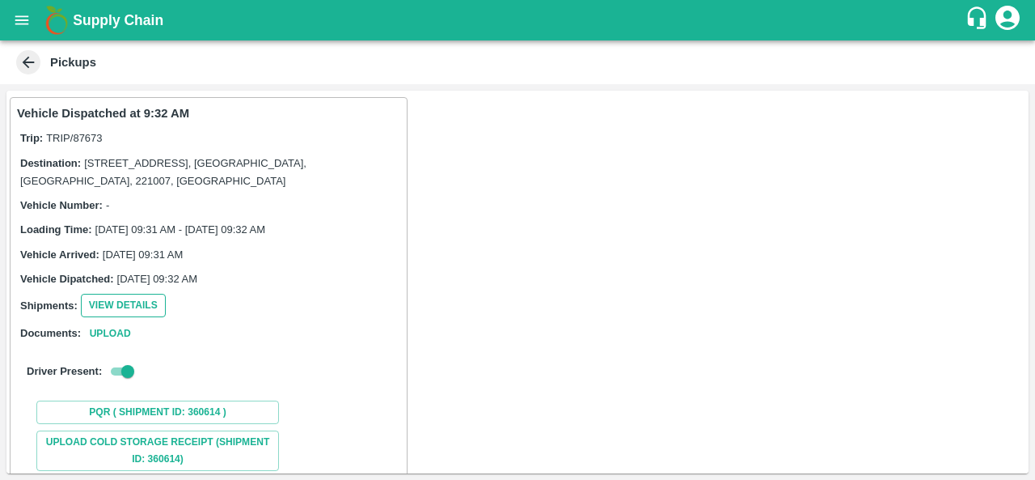
click at [123, 312] on button "View Details" at bounding box center [123, 305] width 85 height 23
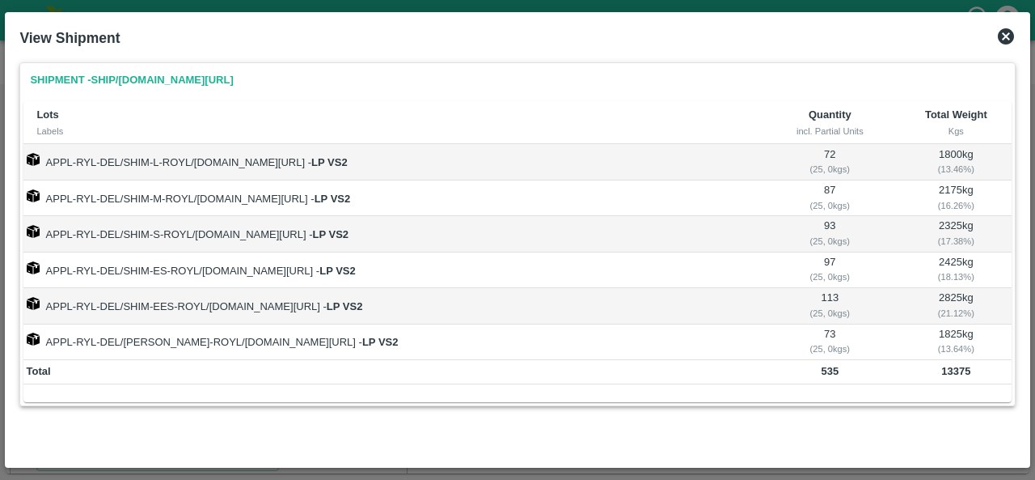
click at [1004, 33] on icon at bounding box center [1006, 36] width 16 height 16
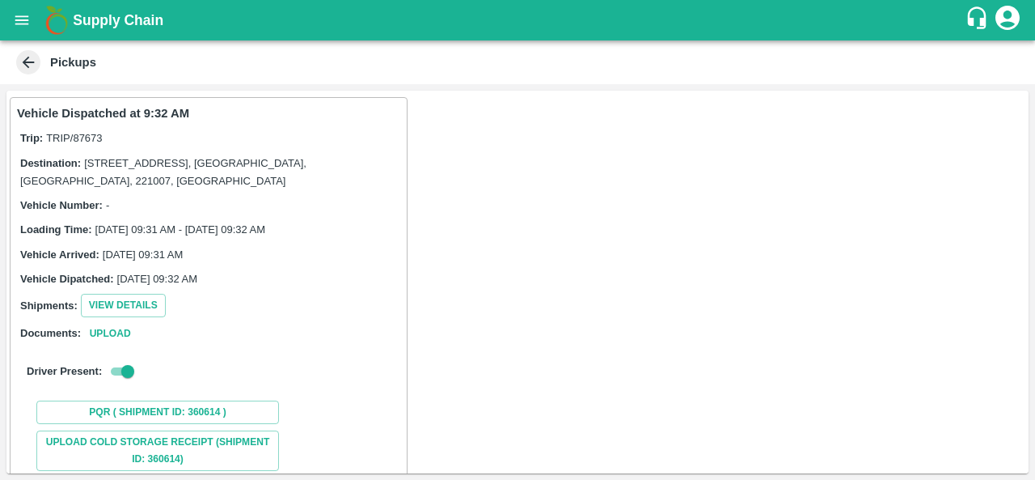
click at [11, 58] on div "Pickups" at bounding box center [517, 62] width 1035 height 44
click at [24, 58] on icon at bounding box center [28, 62] width 18 height 18
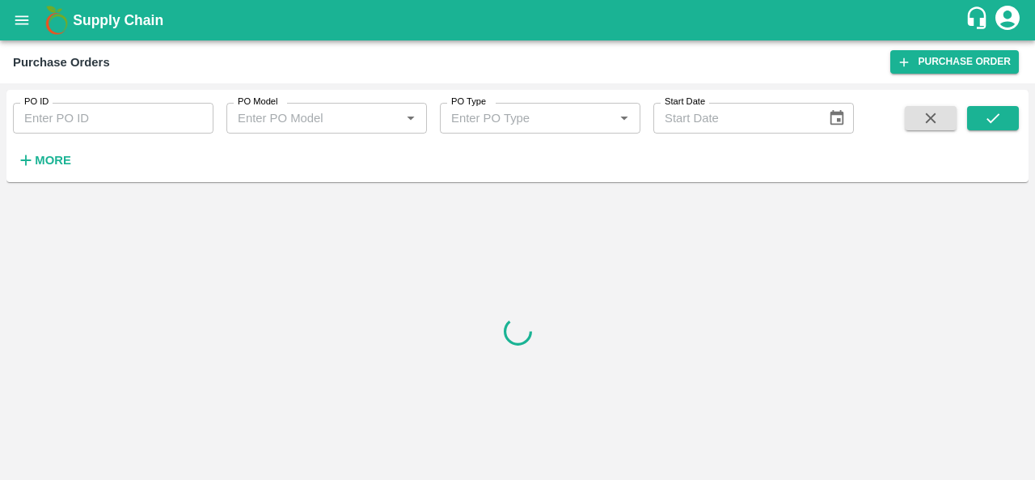
click at [59, 122] on input "PO ID" at bounding box center [113, 118] width 201 height 31
paste input "174353"
type input "174353"
click at [1009, 115] on button "submit" at bounding box center [993, 118] width 52 height 24
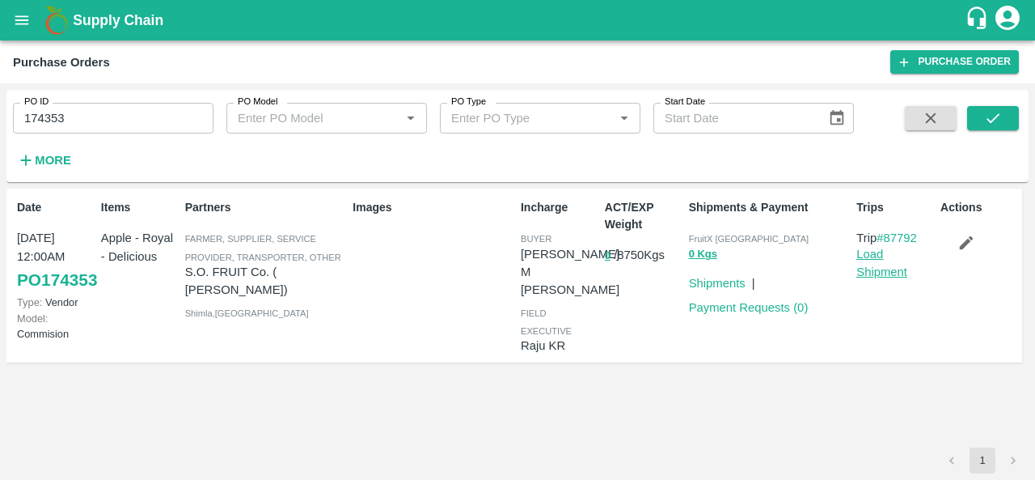
click at [878, 271] on link "Load Shipment" at bounding box center [881, 262] width 51 height 31
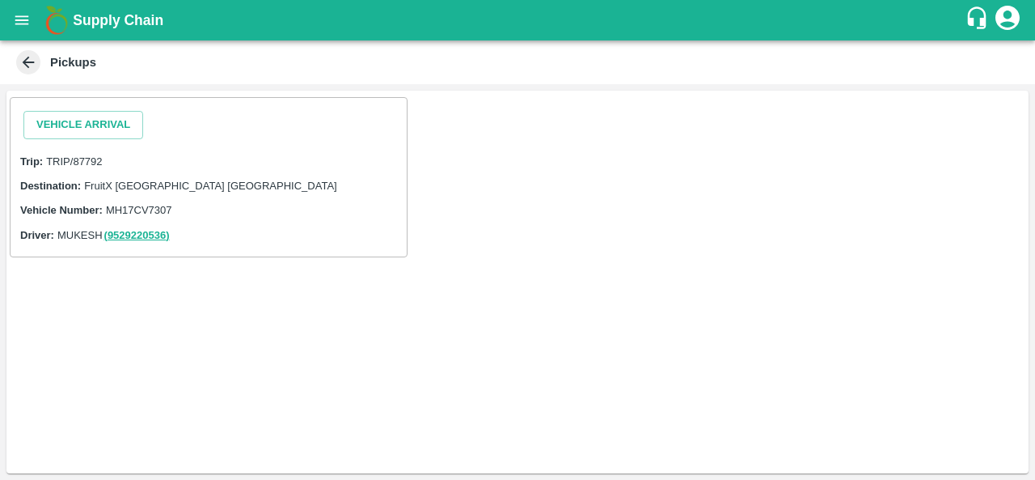
click at [595, 293] on div "Vehicle Arrival Trip: TRIP/87792 Destination: FruitX [GEOGRAPHIC_DATA] DC Vehic…" at bounding box center [517, 282] width 1022 height 383
click at [26, 62] on icon at bounding box center [29, 63] width 12 height 12
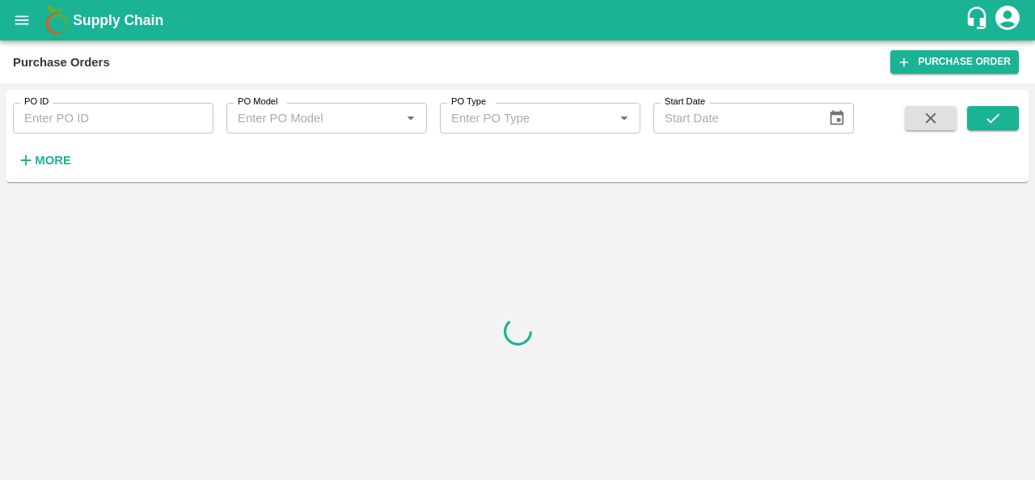
click at [68, 122] on input "PO ID" at bounding box center [113, 118] width 201 height 31
paste input "172249"
type input "172249"
click at [1006, 125] on button "submit" at bounding box center [993, 118] width 52 height 24
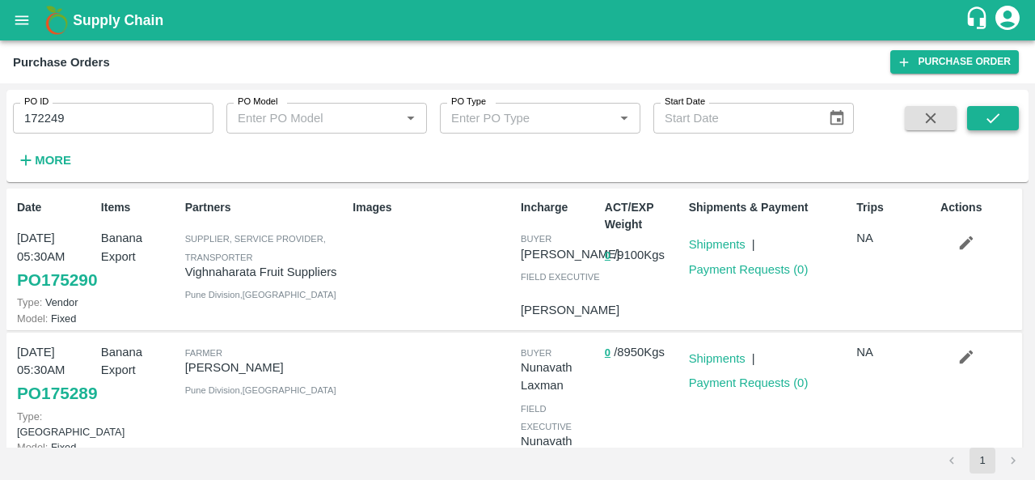
click at [984, 112] on icon "submit" at bounding box center [993, 118] width 18 height 18
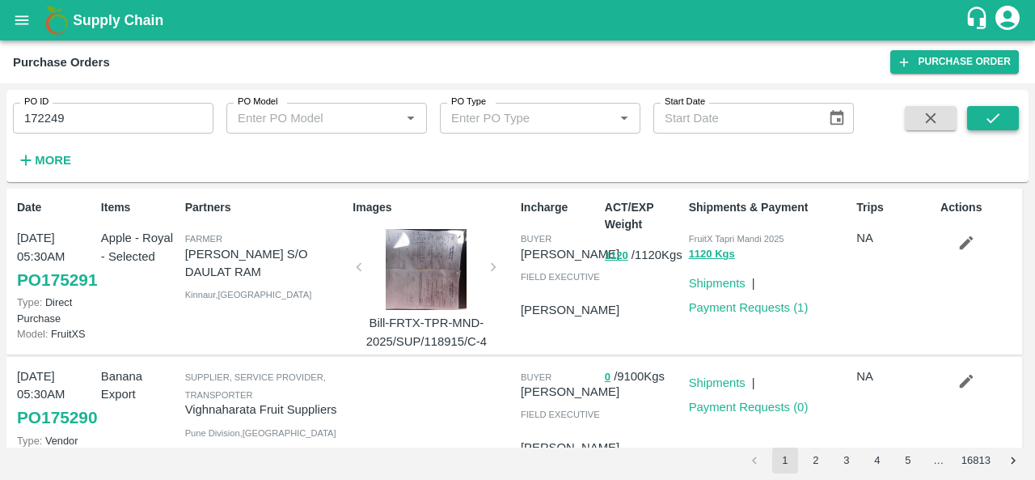
click at [1015, 116] on button "submit" at bounding box center [993, 118] width 52 height 24
click at [1002, 118] on button "submit" at bounding box center [993, 118] width 52 height 24
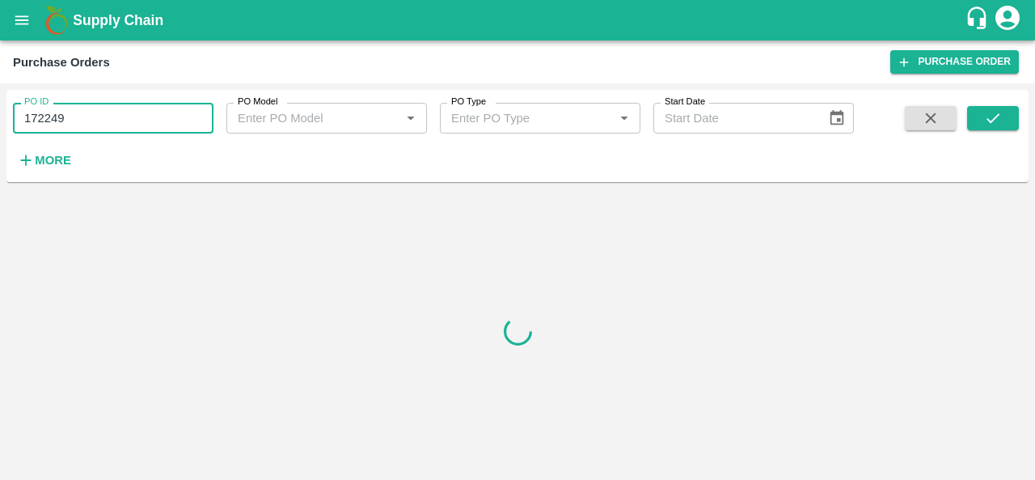
click at [108, 109] on input "172249" at bounding box center [113, 118] width 201 height 31
click at [1008, 125] on button "submit" at bounding box center [993, 118] width 52 height 24
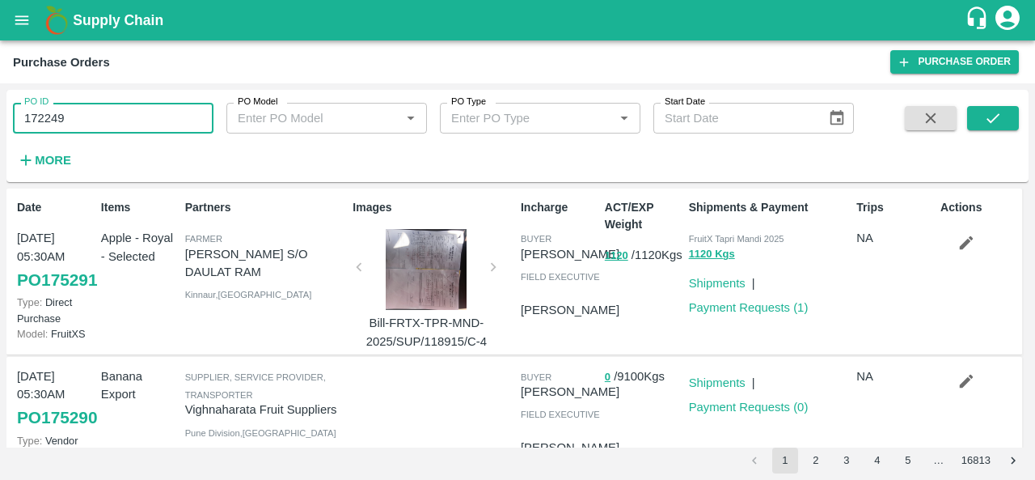
drag, startPoint x: 87, startPoint y: 120, endPoint x: 0, endPoint y: 116, distance: 86.7
click at [0, 116] on div "PO ID 172249 PO ID PO Model PO Model   * PO Type PO Type   * Start Date Start D…" at bounding box center [517, 281] width 1035 height 396
click at [995, 124] on icon "submit" at bounding box center [993, 118] width 18 height 18
click at [121, 121] on input "172249" at bounding box center [113, 118] width 201 height 31
click at [47, 157] on strong "More" at bounding box center [53, 160] width 36 height 13
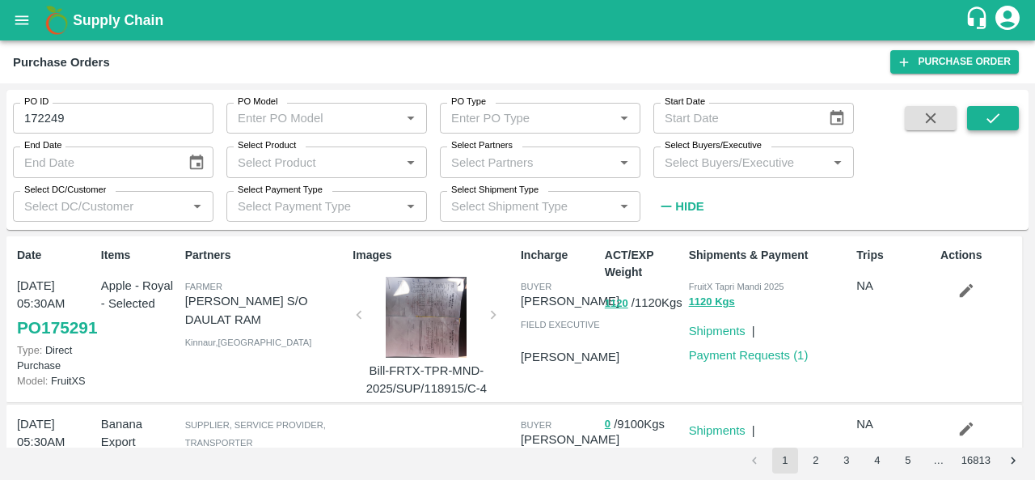
click at [1004, 124] on button "submit" at bounding box center [993, 118] width 52 height 24
click at [534, 164] on input "Select Partners" at bounding box center [527, 161] width 164 height 21
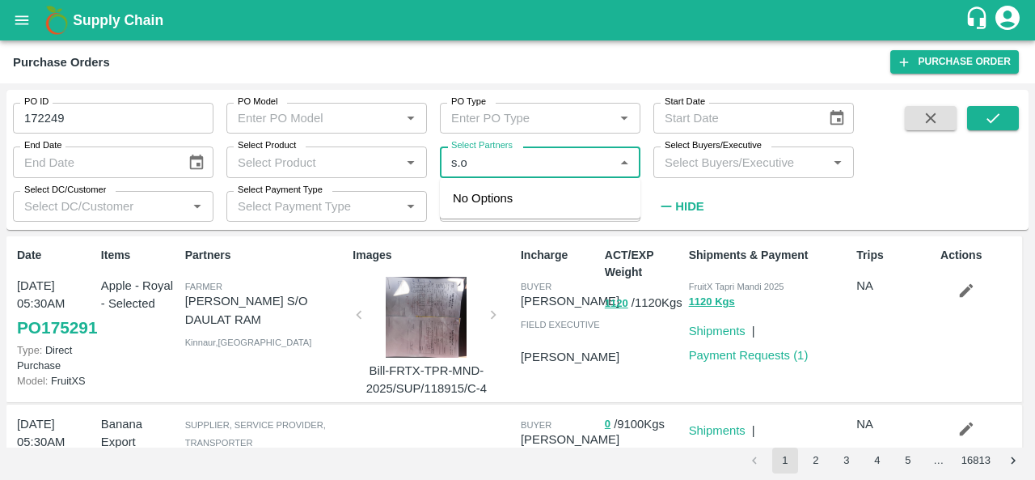
type input "s.o."
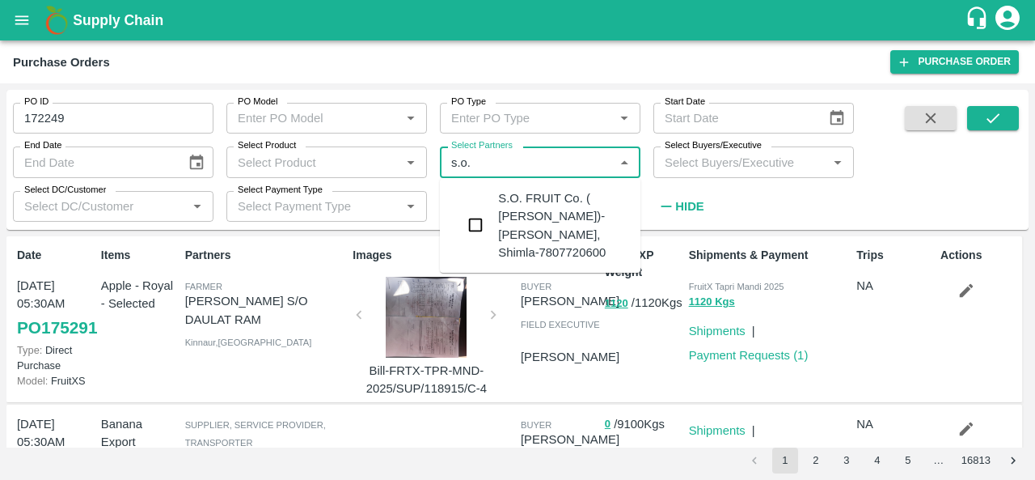
click at [507, 211] on div "S.O. FRUIT Co. ( [PERSON_NAME])-[PERSON_NAME], Shimla-7807720600" at bounding box center [562, 225] width 129 height 72
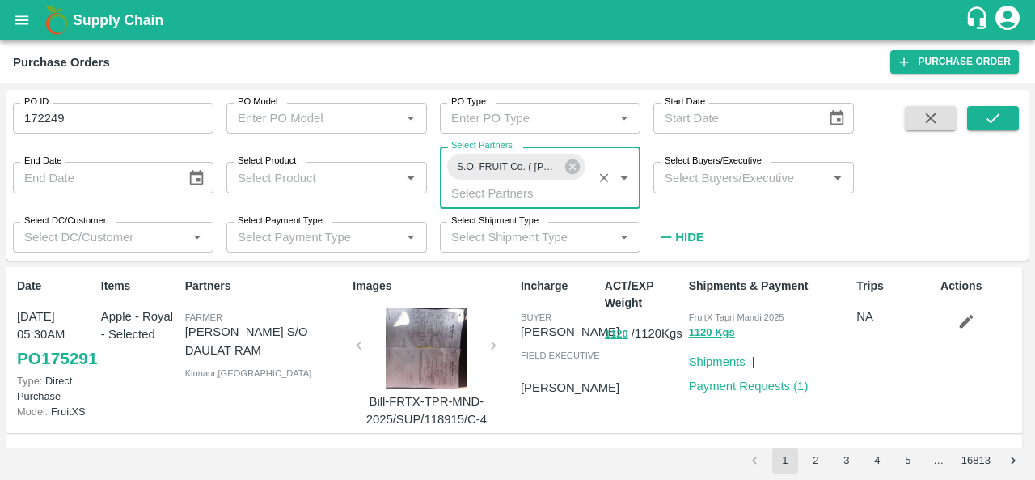
click at [781, 172] on input "Select Buyers/Executive" at bounding box center [740, 177] width 164 height 21
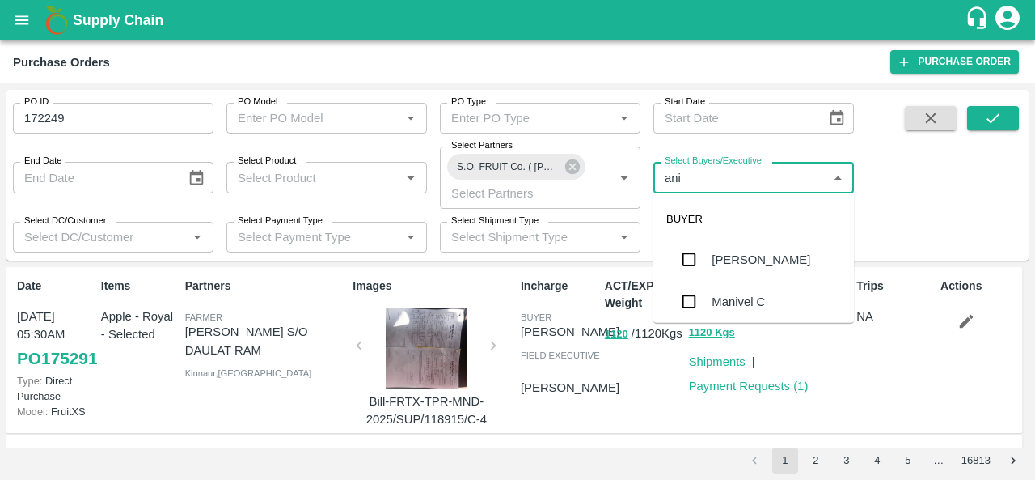
type input "anil"
click at [761, 259] on div "[PERSON_NAME]" at bounding box center [761, 260] width 99 height 18
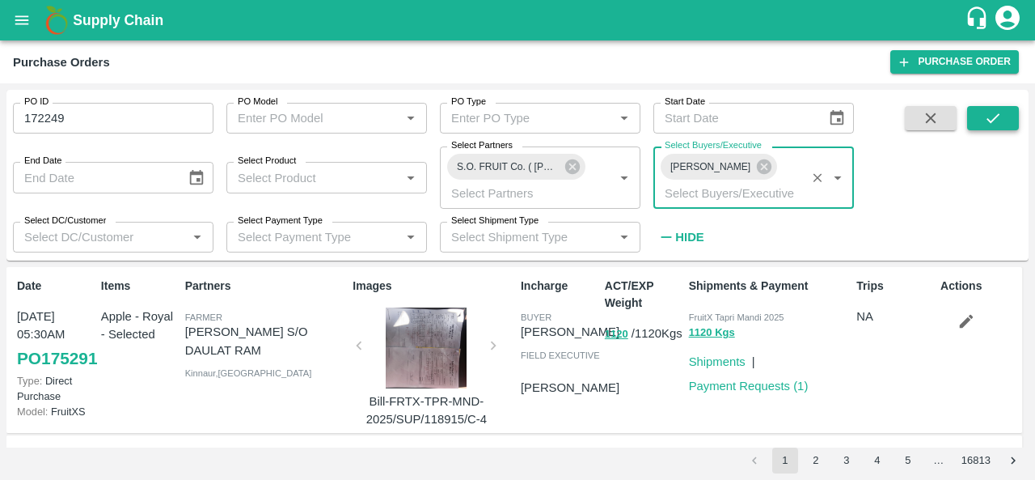
click at [996, 116] on icon "submit" at bounding box center [993, 118] width 13 height 10
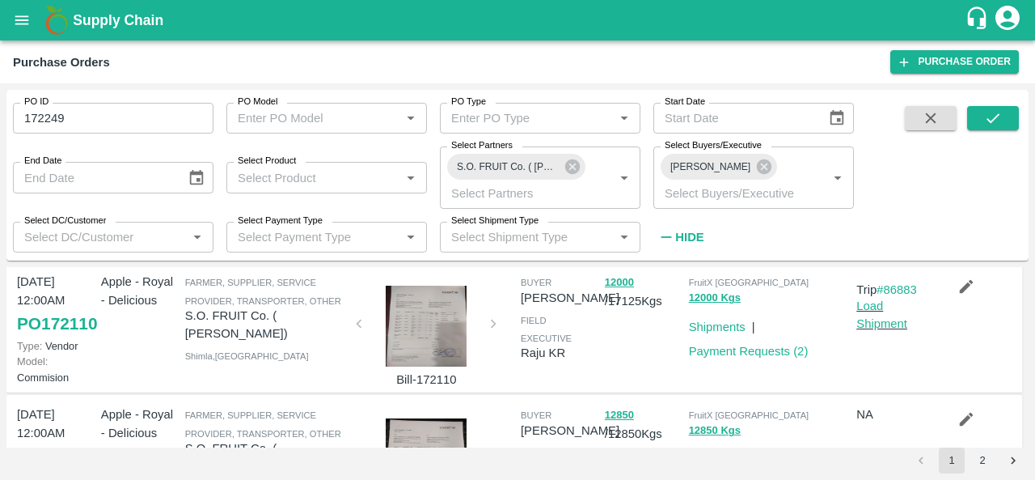
scroll to position [1171, 0]
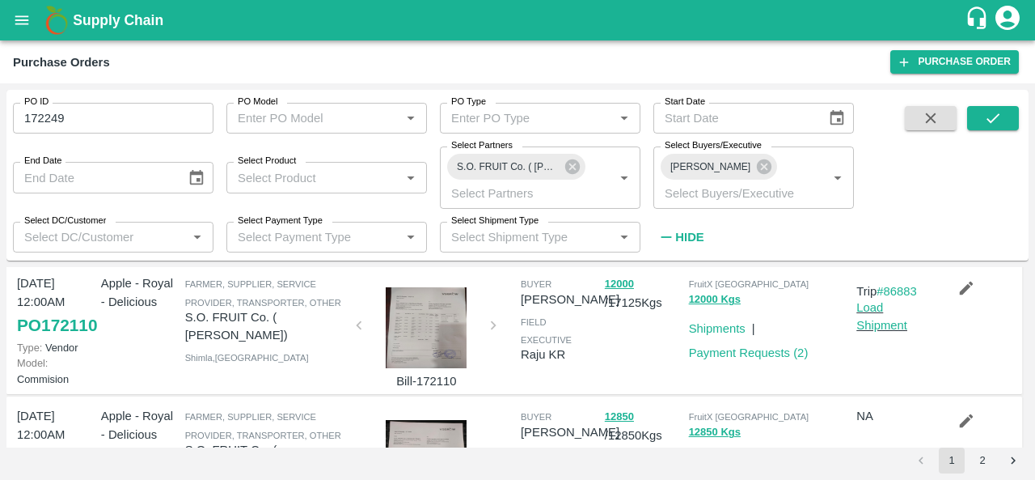
click at [435, 235] on div at bounding box center [426, 194] width 121 height 81
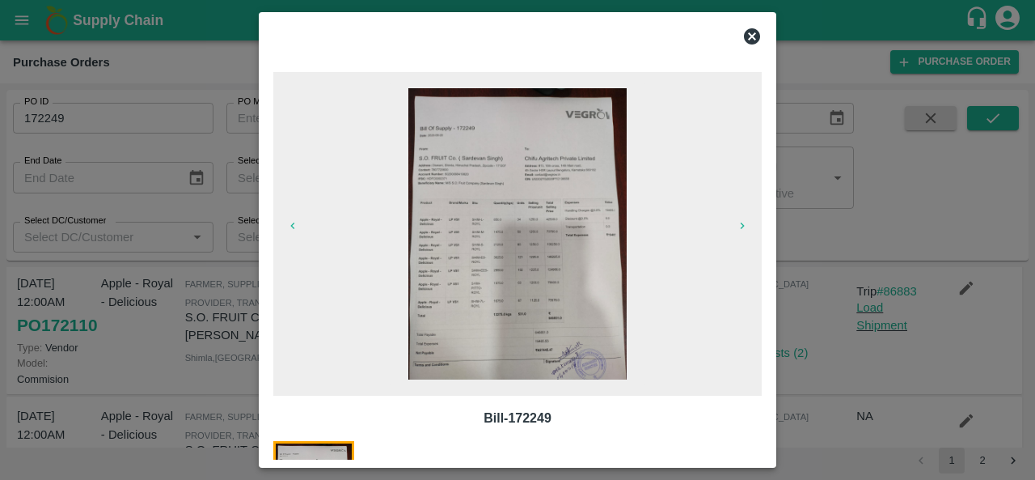
click at [548, 241] on img at bounding box center [517, 233] width 218 height 291
